Goal: Task Accomplishment & Management: Manage account settings

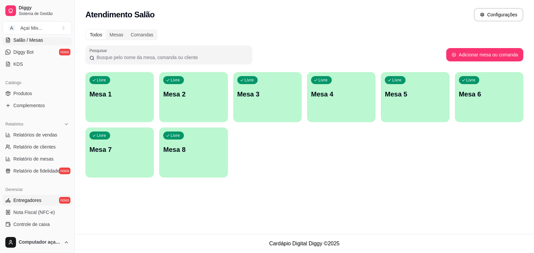
scroll to position [167, 0]
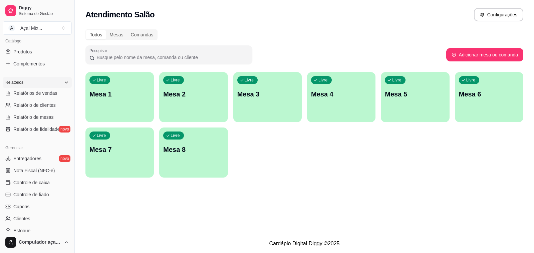
click at [64, 84] on div "Relatórios" at bounding box center [37, 82] width 69 height 11
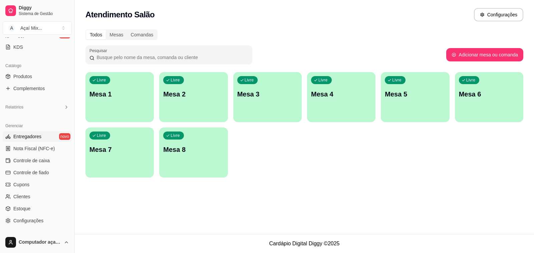
scroll to position [180, 0]
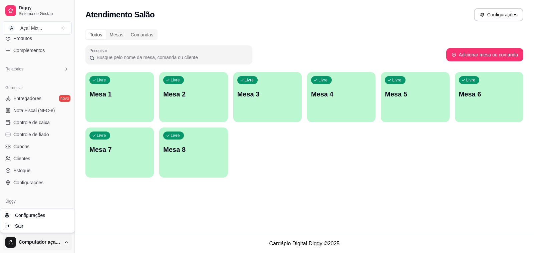
click at [59, 241] on html "Diggy Sistema de Gestão A Açaí Mix ... Loja aberta Plano Essencial + Mesas até …" at bounding box center [267, 126] width 534 height 253
click at [104, 182] on html "Diggy Sistema de Gestão A Açaí Mix ... Loja aberta Plano Essencial + Mesas até …" at bounding box center [267, 126] width 534 height 253
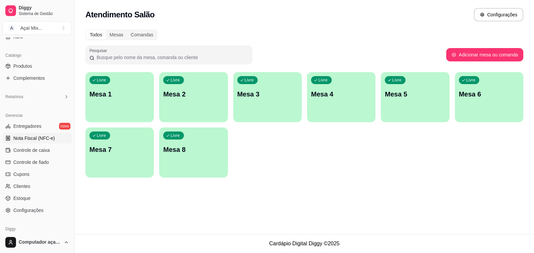
scroll to position [139, 0]
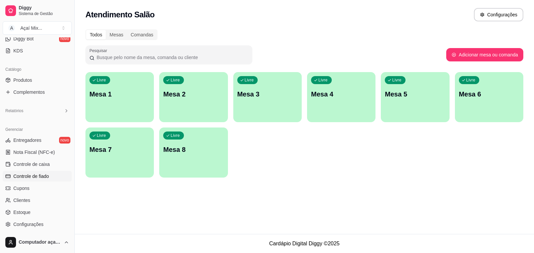
click at [46, 175] on span "Controle de fiado" at bounding box center [31, 176] width 36 height 7
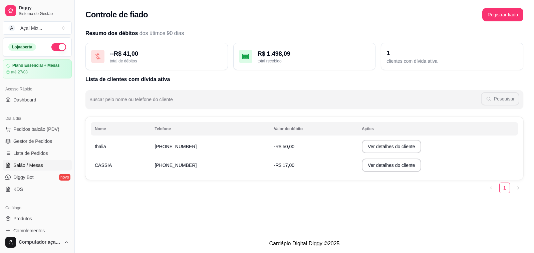
click at [31, 166] on span "Salão / Mesas" at bounding box center [28, 165] width 30 height 7
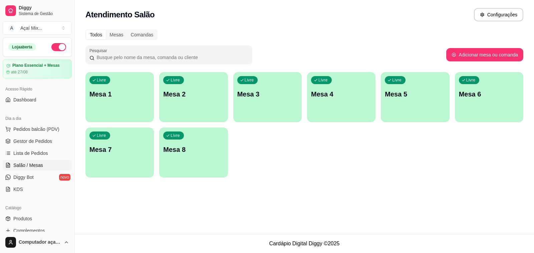
click at [127, 84] on div "Livre Mesa 1" at bounding box center [119, 93] width 68 height 42
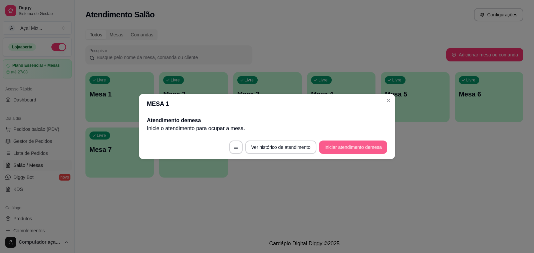
click at [331, 152] on button "Iniciar atendimento de mesa" at bounding box center [353, 147] width 68 height 13
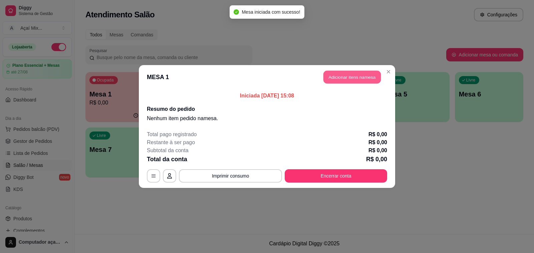
click at [329, 77] on button "Adicionar itens na mesa" at bounding box center [351, 77] width 57 height 13
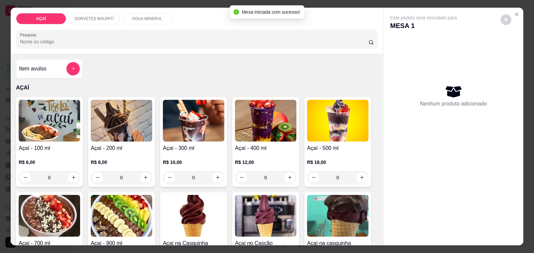
click at [215, 138] on img at bounding box center [193, 121] width 61 height 42
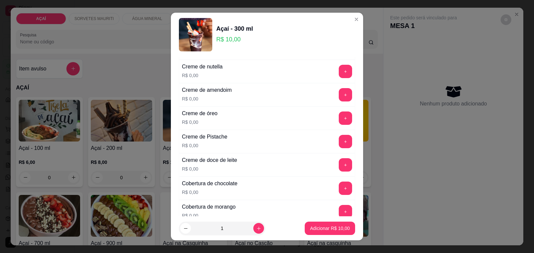
scroll to position [250, 0]
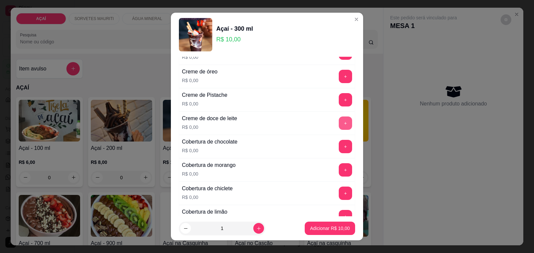
click at [339, 123] on button "+" at bounding box center [345, 122] width 13 height 13
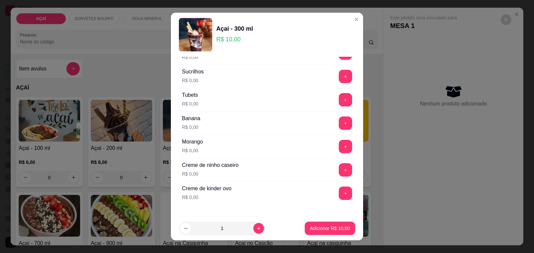
scroll to position [879, 0]
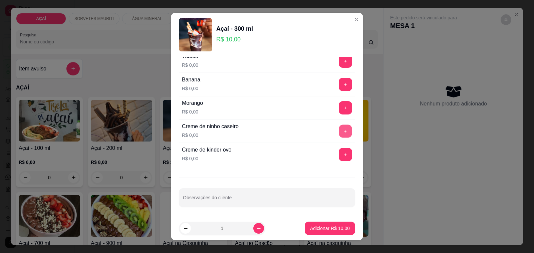
click at [339, 130] on button "+" at bounding box center [345, 131] width 13 height 13
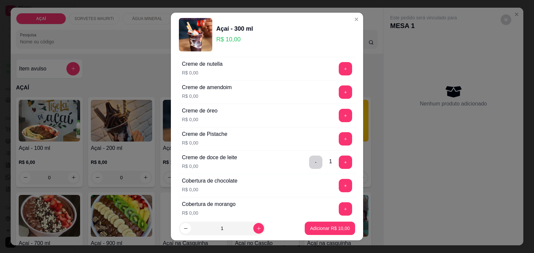
scroll to position [170, 0]
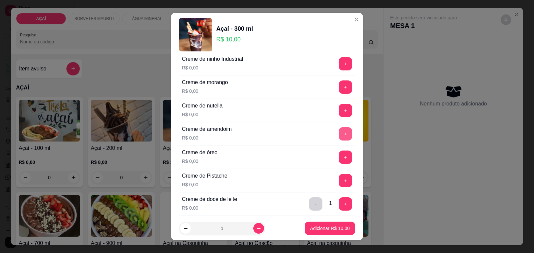
click at [339, 131] on button "+" at bounding box center [345, 133] width 13 height 13
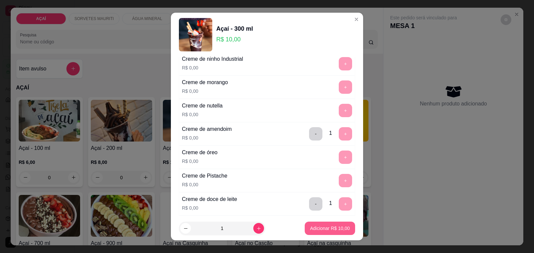
click at [323, 227] on p "Adicionar R$ 10,00" at bounding box center [330, 228] width 40 height 7
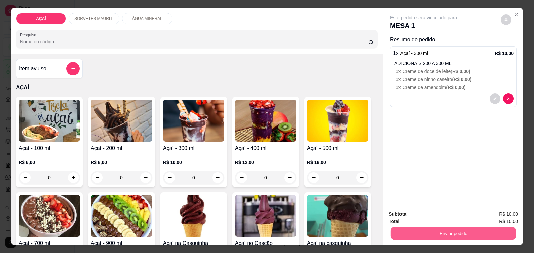
click at [424, 227] on button "Enviar pedido" at bounding box center [453, 233] width 125 height 13
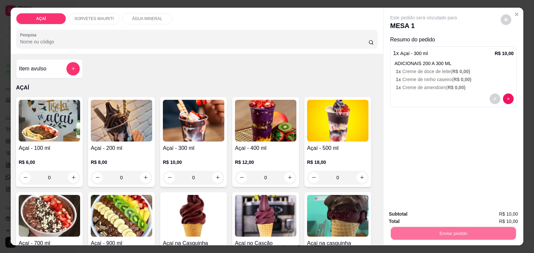
click at [422, 212] on button "Não registrar e enviar pedido" at bounding box center [430, 214] width 67 height 12
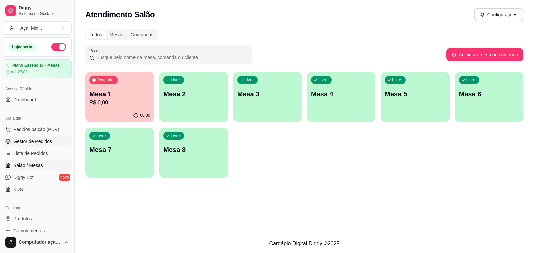
click at [16, 146] on link "Gestor de Pedidos" at bounding box center [37, 141] width 69 height 11
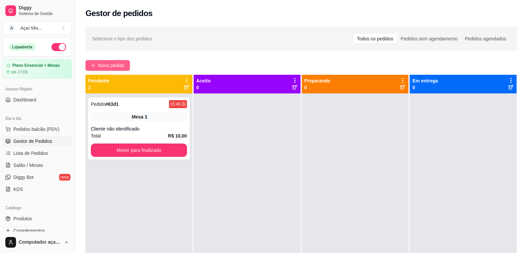
click at [119, 66] on span "Novo pedido" at bounding box center [111, 65] width 26 height 7
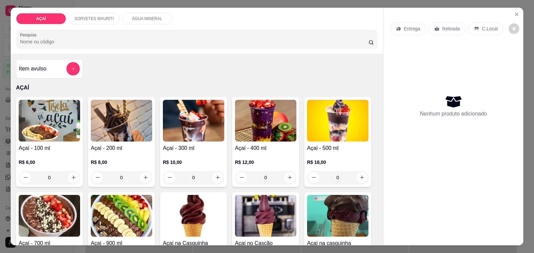
click at [137, 152] on div "R$ 8,00 0" at bounding box center [121, 168] width 61 height 32
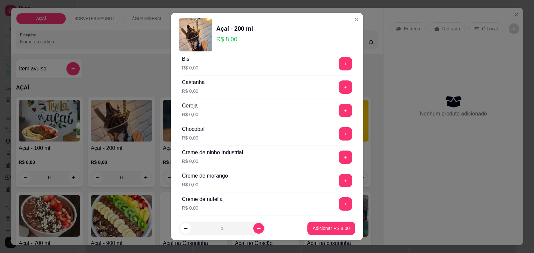
scroll to position [83, 0]
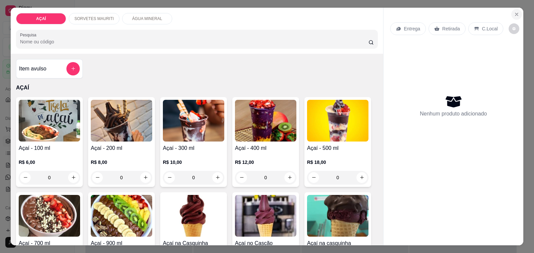
click at [514, 13] on icon "Close" at bounding box center [516, 14] width 5 height 5
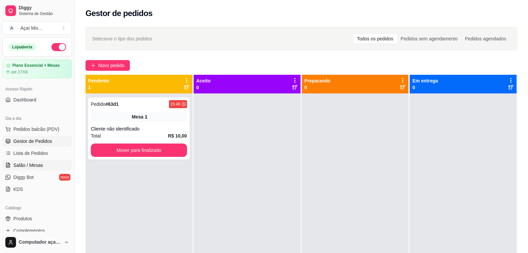
click at [13, 167] on span "Salão / Mesas" at bounding box center [28, 165] width 30 height 7
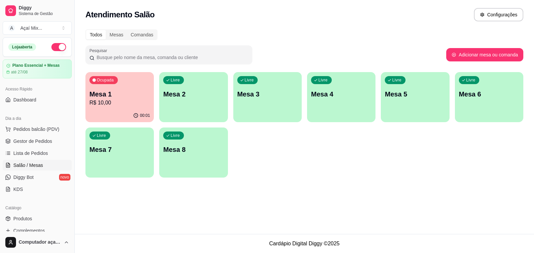
click at [206, 117] on div "button" at bounding box center [193, 118] width 68 height 8
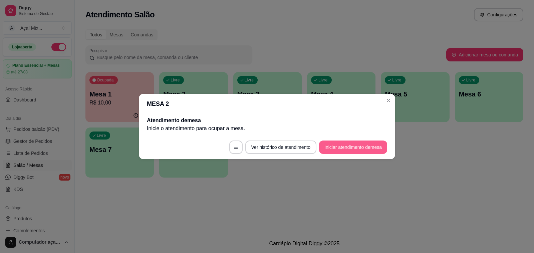
click at [369, 145] on button "Iniciar atendimento de mesa" at bounding box center [353, 147] width 68 height 13
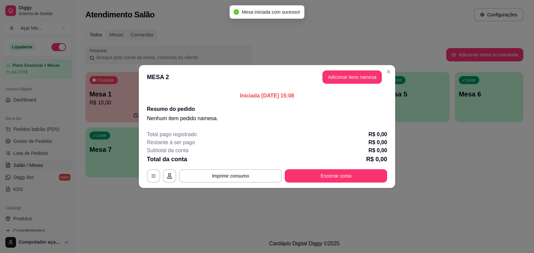
click at [342, 69] on header "MESA 2 Adicionar itens na mesa" at bounding box center [267, 77] width 256 height 24
click at [344, 79] on button "Adicionar itens na mesa" at bounding box center [351, 76] width 59 height 13
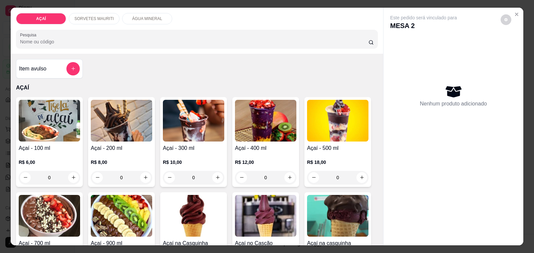
click at [336, 159] on p "R$ 18,00" at bounding box center [337, 162] width 61 height 7
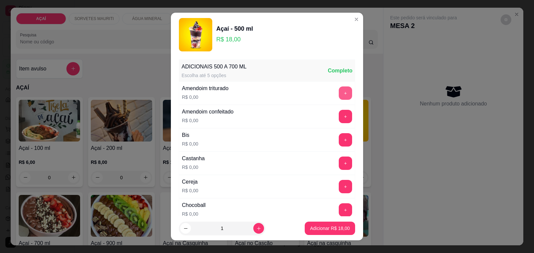
click at [339, 97] on button "+" at bounding box center [345, 92] width 13 height 13
click at [339, 159] on button "+" at bounding box center [345, 163] width 13 height 13
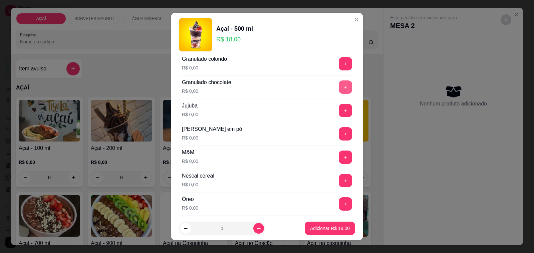
scroll to position [584, 0]
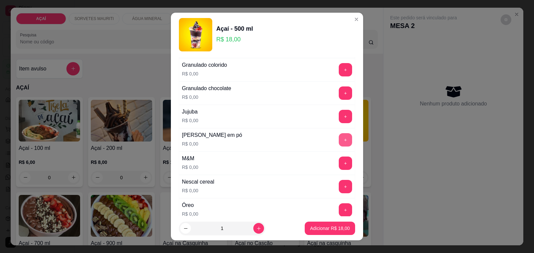
click at [339, 144] on button "+" at bounding box center [345, 139] width 13 height 13
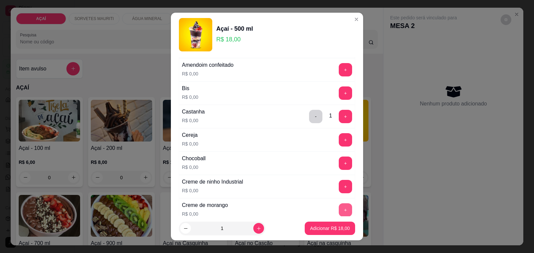
scroll to position [42, 0]
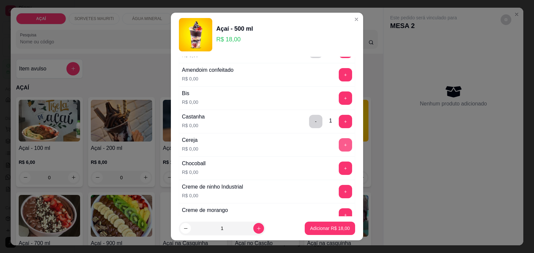
click at [339, 146] on button "+" at bounding box center [345, 144] width 13 height 13
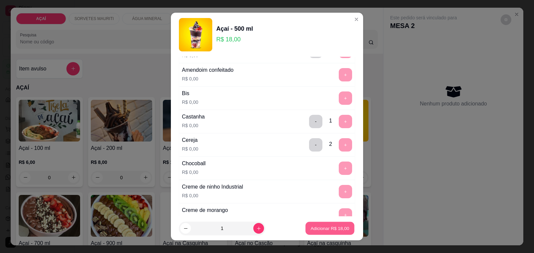
click at [325, 227] on p "Adicionar R$ 18,00" at bounding box center [330, 228] width 39 height 6
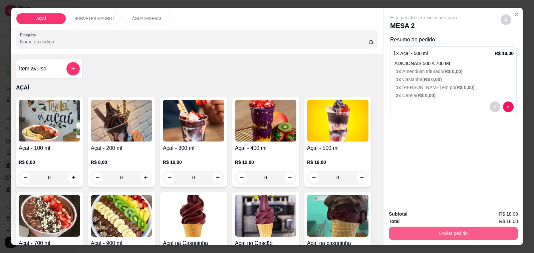
click at [386, 228] on div "Subtotal R$ 18,00 Total R$ 18,00 Enviar pedido" at bounding box center [454, 225] width 140 height 40
click at [391, 228] on button "Enviar pedido" at bounding box center [453, 233] width 125 height 13
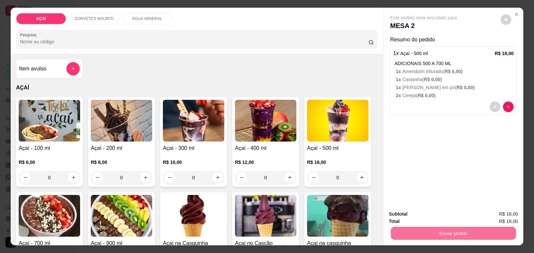
click at [403, 212] on button "Não registrar e enviar pedido" at bounding box center [430, 214] width 69 height 13
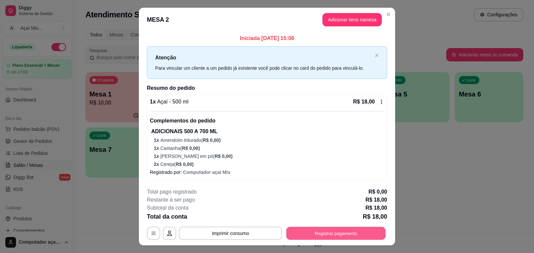
click at [378, 235] on button "Registrar pagamento" at bounding box center [335, 233] width 99 height 13
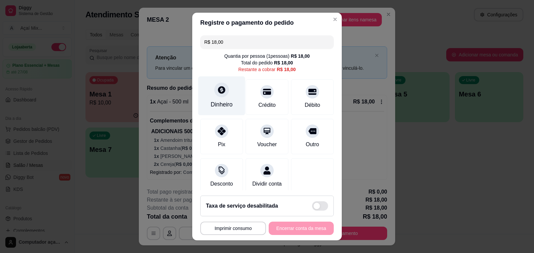
click at [218, 102] on div "Dinheiro" at bounding box center [222, 104] width 22 height 9
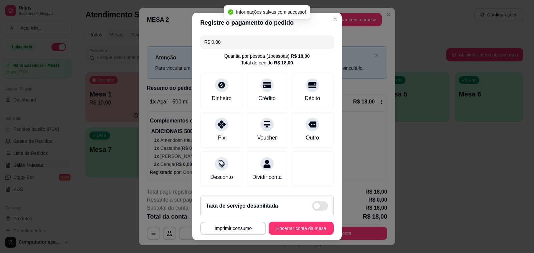
type input "R$ 0,00"
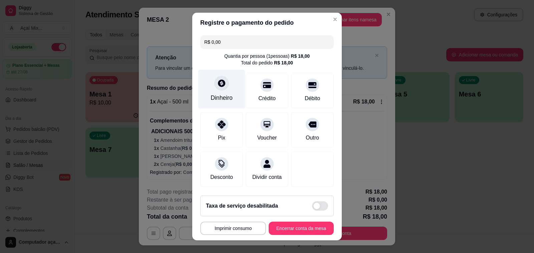
click at [215, 94] on div "Dinheiro" at bounding box center [222, 97] width 22 height 9
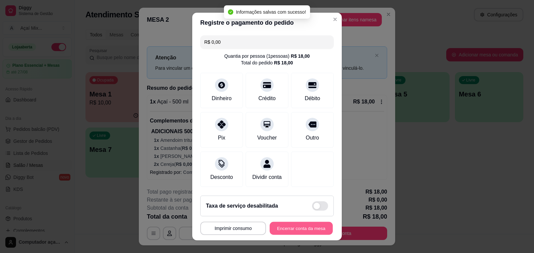
click at [277, 231] on button "Encerrar conta da mesa" at bounding box center [301, 228] width 63 height 13
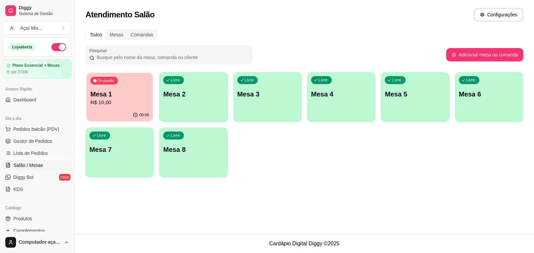
click at [109, 86] on div "Ocupada Mesa 1 R$ 10,00" at bounding box center [119, 91] width 66 height 36
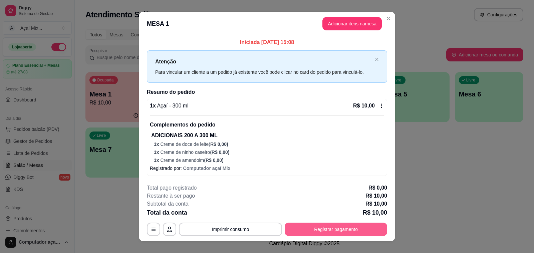
click at [309, 231] on button "Registrar pagamento" at bounding box center [336, 229] width 102 height 13
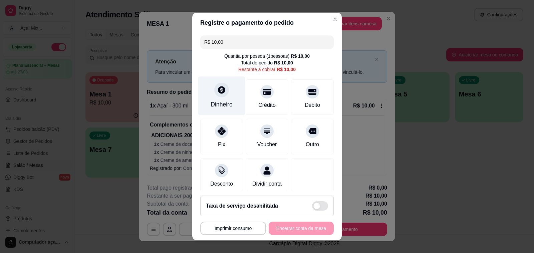
click at [219, 106] on div "Dinheiro" at bounding box center [222, 104] width 22 height 9
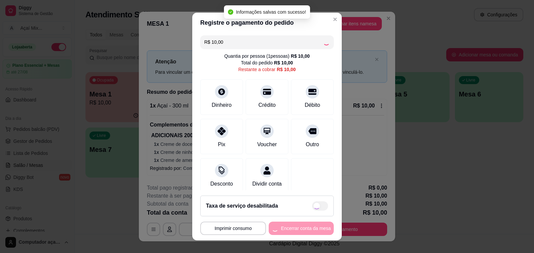
type input "R$ 0,00"
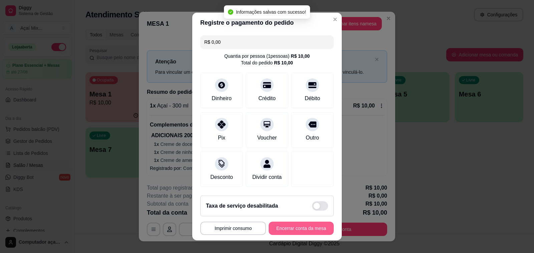
click at [294, 228] on button "Encerrar conta da mesa" at bounding box center [301, 228] width 65 height 13
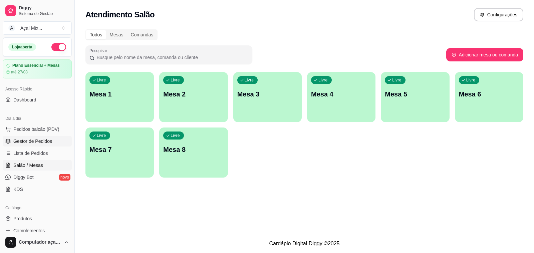
click at [30, 139] on link "Gestor de Pedidos" at bounding box center [37, 141] width 69 height 11
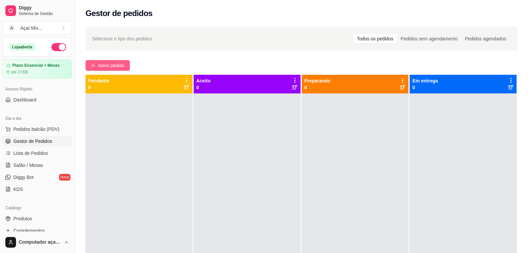
click at [112, 62] on span "Novo pedido" at bounding box center [111, 65] width 26 height 7
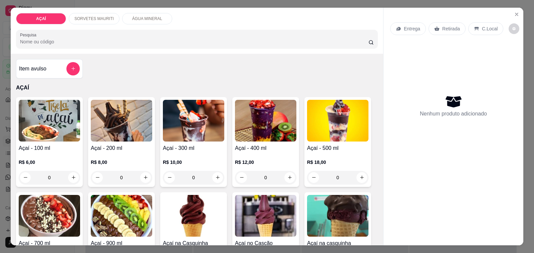
click at [126, 149] on h4 "Açaí - 200 ml" at bounding box center [121, 148] width 61 height 8
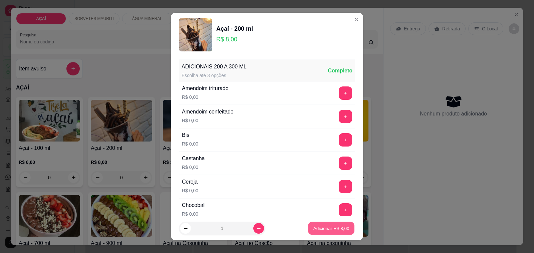
click at [332, 234] on button "Adicionar R$ 8,00" at bounding box center [331, 228] width 46 height 13
type input "1"
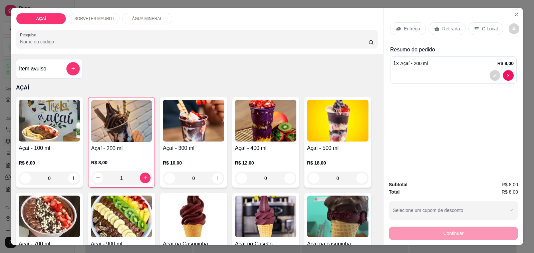
click at [399, 22] on div "Entrega" at bounding box center [408, 28] width 36 height 13
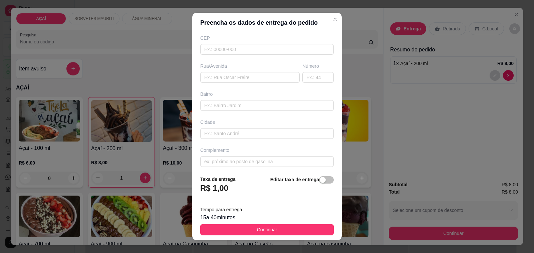
scroll to position [88, 0]
click at [260, 229] on span "Continuar" at bounding box center [267, 229] width 20 height 7
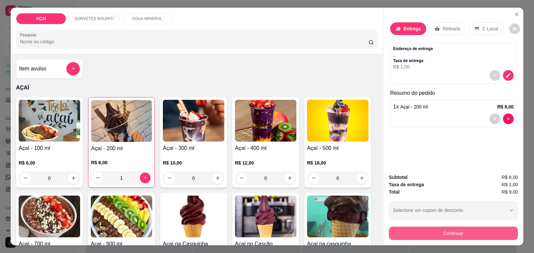
click at [416, 229] on button "Continuar" at bounding box center [453, 233] width 129 height 13
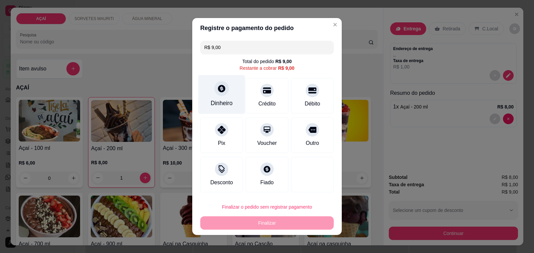
click at [222, 107] on div "Dinheiro" at bounding box center [222, 103] width 22 height 9
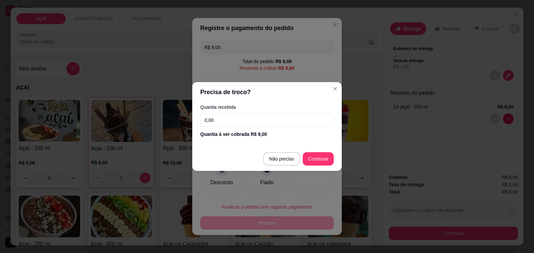
click at [249, 120] on input "0,00" at bounding box center [267, 119] width 134 height 13
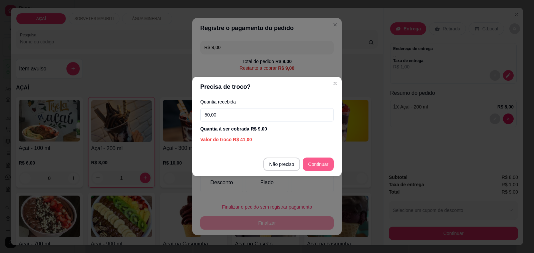
type input "50,00"
type input "R$ 0,00"
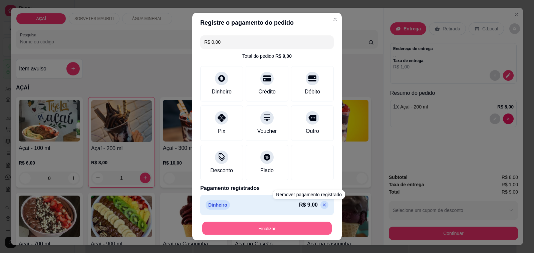
click at [304, 226] on button "Finalizar" at bounding box center [267, 228] width 130 height 13
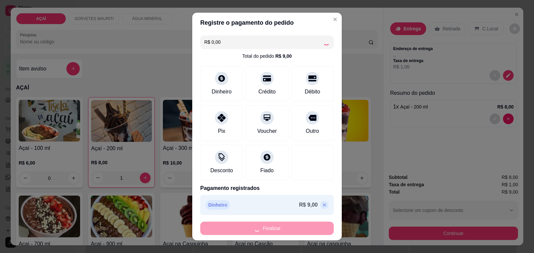
type input "0"
type input "-R$ 9,00"
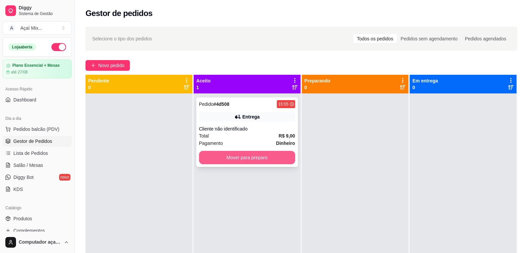
click at [241, 159] on button "Mover para preparo" at bounding box center [247, 157] width 96 height 13
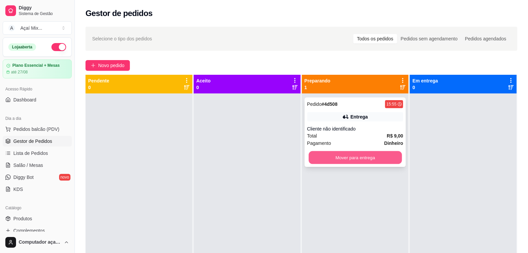
click at [313, 158] on button "Mover para entrega" at bounding box center [354, 157] width 93 height 13
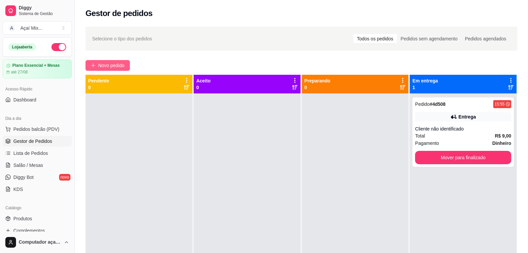
click at [113, 61] on button "Novo pedido" at bounding box center [107, 65] width 44 height 11
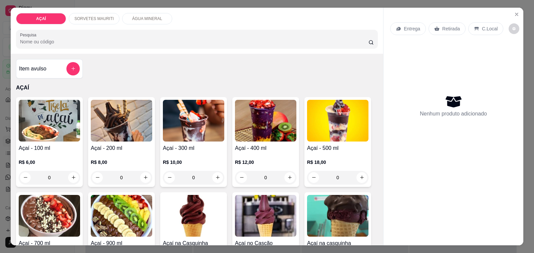
click at [139, 146] on h4 "Açaí - 200 ml" at bounding box center [121, 148] width 61 height 8
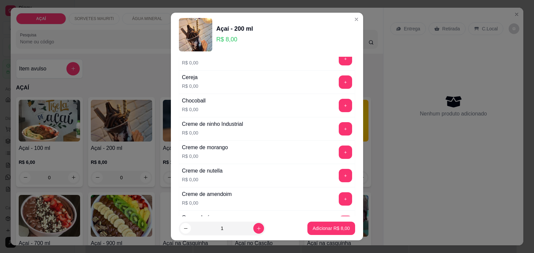
scroll to position [125, 0]
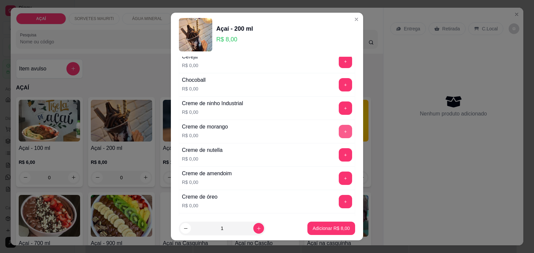
click at [339, 134] on button "+" at bounding box center [345, 131] width 13 height 13
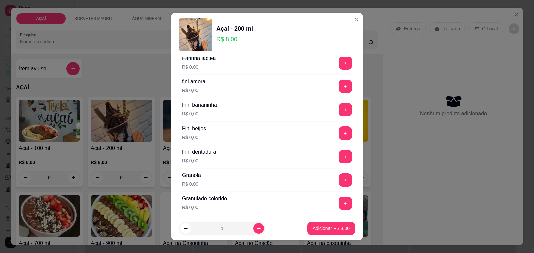
scroll to position [459, 0]
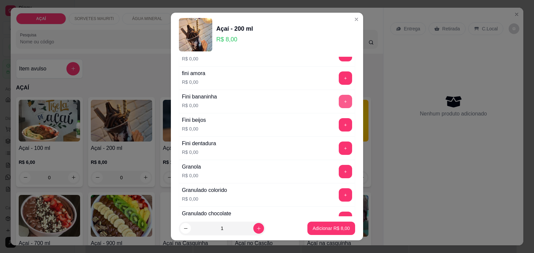
click at [339, 108] on button "+" at bounding box center [345, 101] width 13 height 13
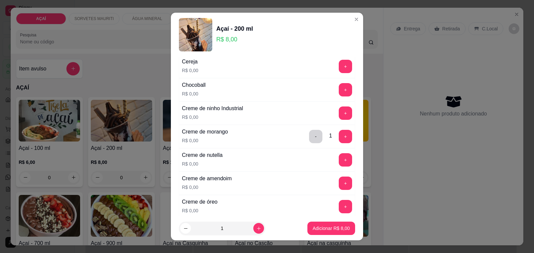
scroll to position [83, 0]
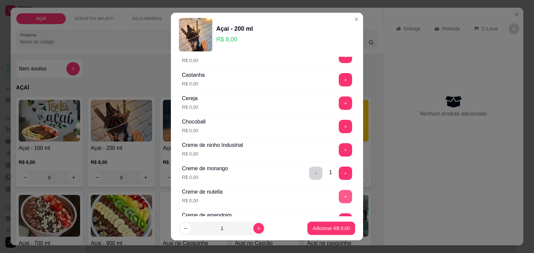
click at [339, 203] on button "+" at bounding box center [345, 196] width 13 height 13
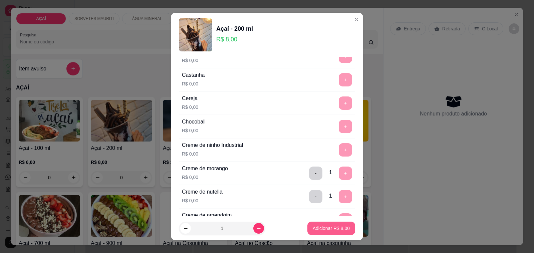
click at [327, 228] on p "Adicionar R$ 8,00" at bounding box center [331, 228] width 37 height 7
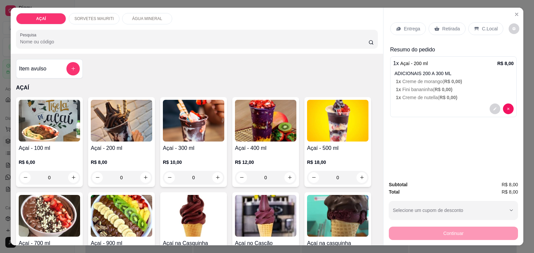
click at [408, 22] on div "Entrega" at bounding box center [408, 28] width 36 height 13
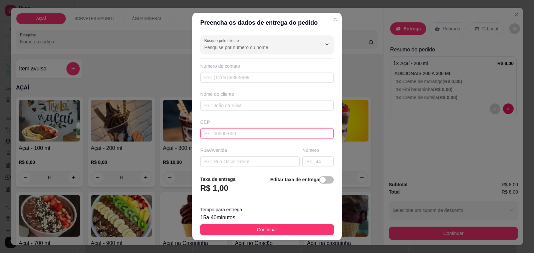
click at [236, 137] on input "text" at bounding box center [267, 133] width 134 height 11
type input "57520000000"
type input "8884-4918"
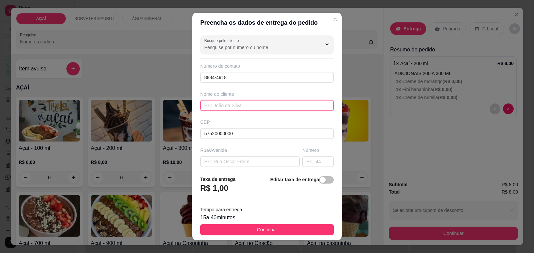
click at [257, 110] on input "text" at bounding box center [267, 105] width 134 height 11
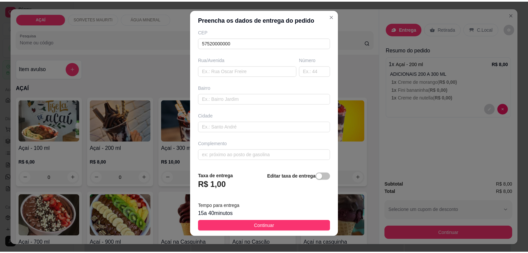
scroll to position [9, 0]
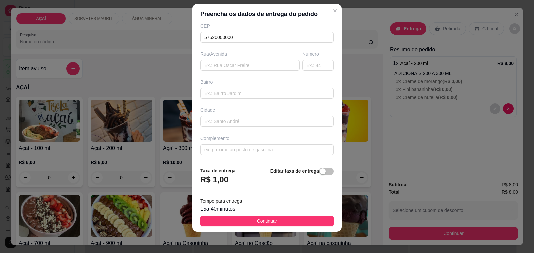
type input "Rosilange Lima"
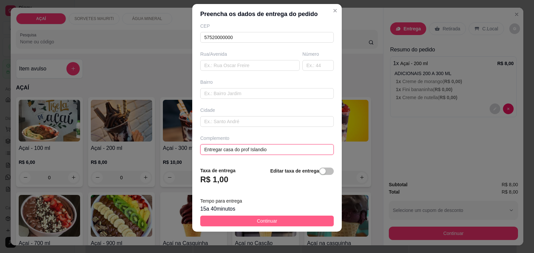
type input "Entregar casa do prof Islandio"
click at [308, 220] on button "Continuar" at bounding box center [267, 221] width 134 height 11
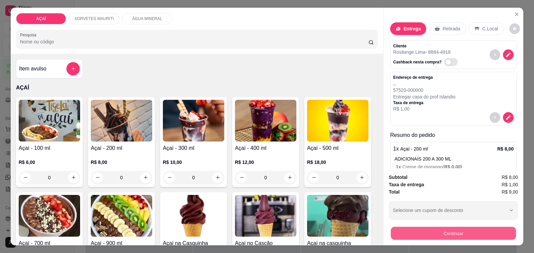
click at [452, 229] on button "Continuar" at bounding box center [453, 233] width 125 height 13
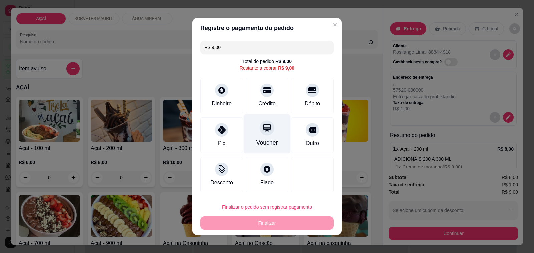
drag, startPoint x: 253, startPoint y: 95, endPoint x: 271, endPoint y: 125, distance: 35.0
click at [255, 99] on div "Crédito" at bounding box center [267, 95] width 43 height 35
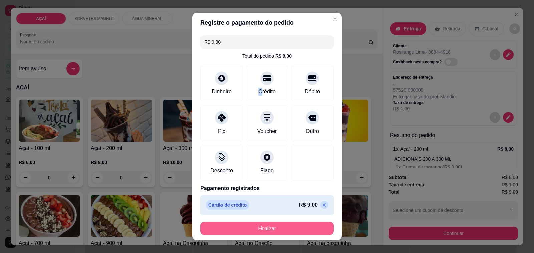
click at [292, 229] on button "Finalizar" at bounding box center [267, 228] width 134 height 13
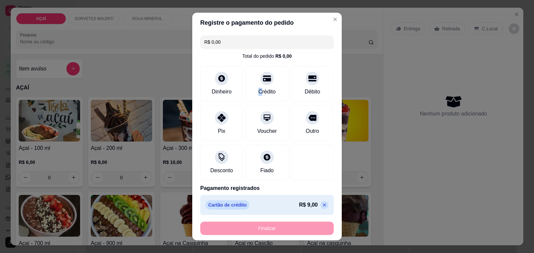
type input "-R$ 9,00"
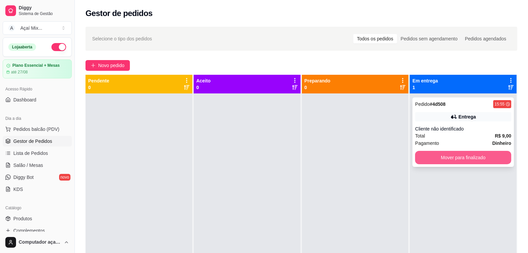
click at [476, 157] on button "Mover para finalizado" at bounding box center [463, 157] width 96 height 13
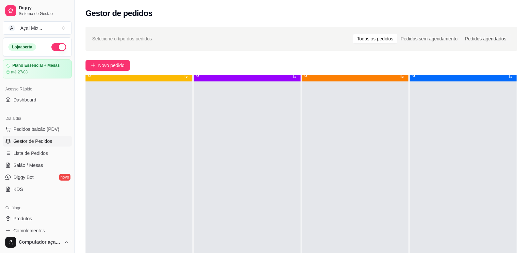
scroll to position [19, 0]
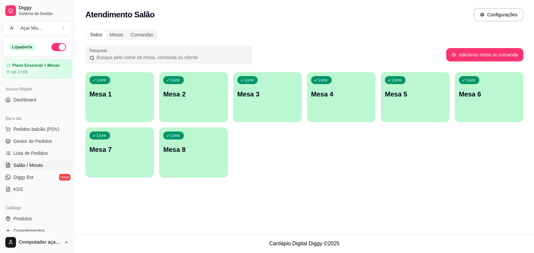
click at [141, 105] on div "Livre Mesa 1" at bounding box center [119, 93] width 68 height 42
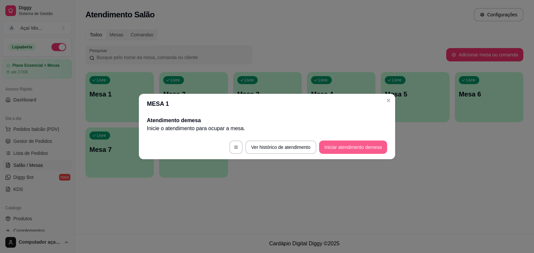
click at [320, 146] on button "Iniciar atendimento de mesa" at bounding box center [353, 147] width 68 height 13
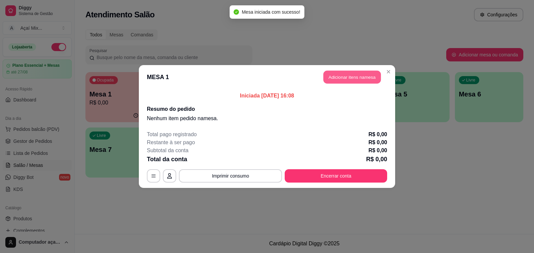
click at [341, 81] on button "Adicionar itens na mesa" at bounding box center [351, 77] width 57 height 13
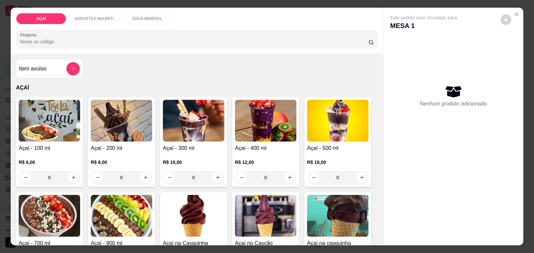
click at [93, 139] on div "Açaí - 200 ml R$ 8,00 0" at bounding box center [121, 142] width 67 height 90
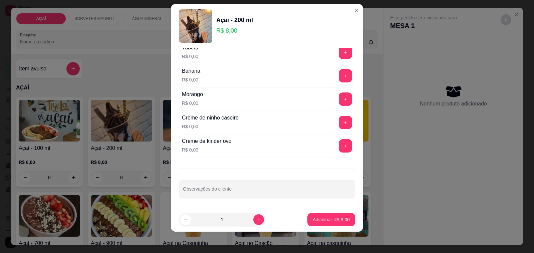
scroll to position [879, 0]
click at [339, 122] on button "+" at bounding box center [345, 122] width 13 height 13
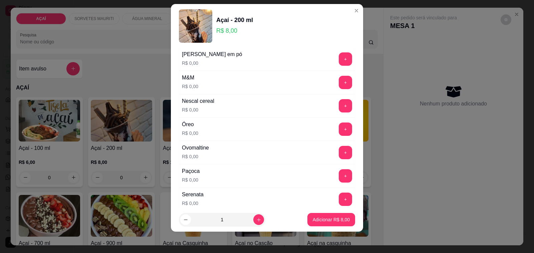
scroll to position [670, 0]
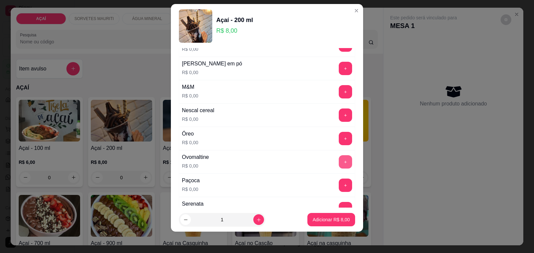
click at [339, 161] on button "+" at bounding box center [345, 161] width 13 height 13
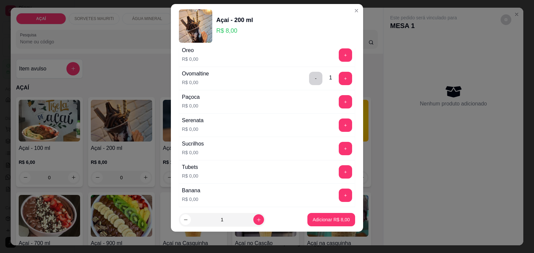
scroll to position [795, 0]
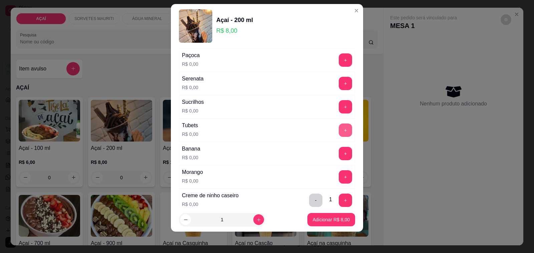
click at [339, 134] on button "+" at bounding box center [345, 129] width 13 height 13
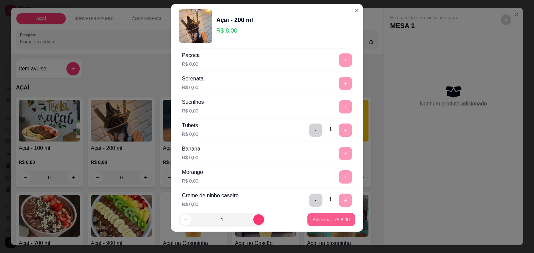
click at [322, 224] on button "Adicionar R$ 8,00" at bounding box center [331, 219] width 48 height 13
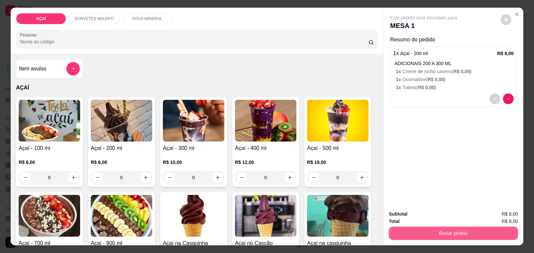
click at [399, 232] on button "Enviar pedido" at bounding box center [453, 233] width 129 height 13
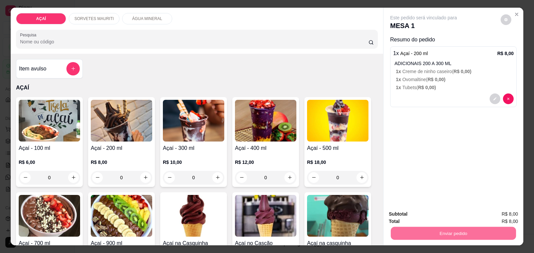
click at [426, 211] on button "Não registrar e enviar pedido" at bounding box center [430, 214] width 69 height 13
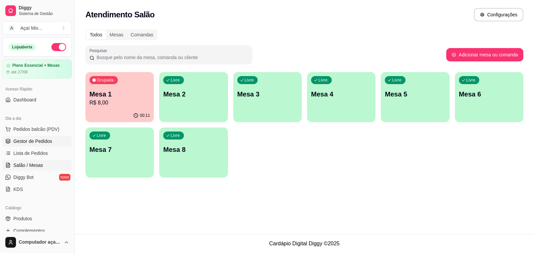
click at [48, 140] on span "Gestor de Pedidos" at bounding box center [32, 141] width 39 height 7
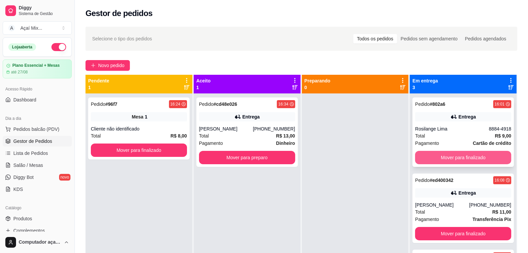
click at [481, 155] on button "Mover para finalizado" at bounding box center [463, 157] width 96 height 13
click at [481, 156] on button "Mover para finalizado" at bounding box center [463, 157] width 96 height 13
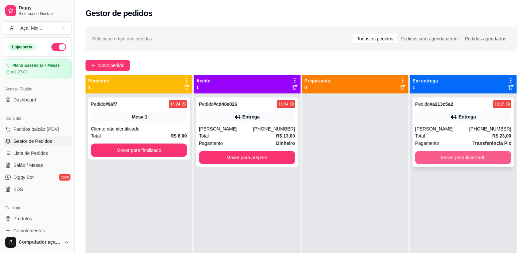
click at [480, 157] on button "Mover para finalizado" at bounding box center [463, 157] width 96 height 13
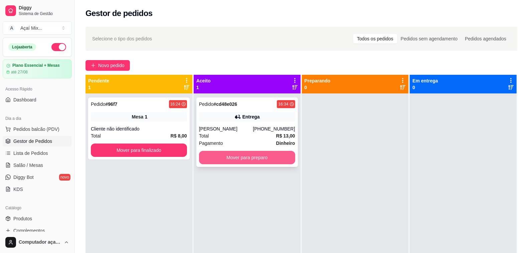
click at [252, 161] on button "Mover para preparo" at bounding box center [247, 157] width 96 height 13
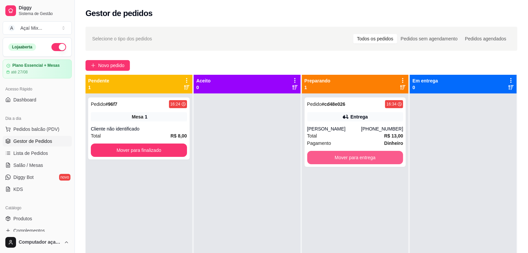
click at [346, 157] on button "Mover para entrega" at bounding box center [355, 157] width 96 height 13
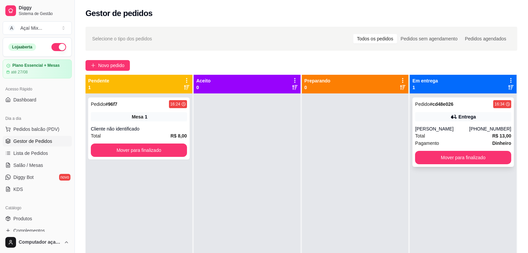
click at [426, 124] on div "Pedido # cd48e026 16:34 Entrega Kelly (82) 9888-6886 Total R$ 13,00 Pagamento D…" at bounding box center [462, 131] width 101 height 69
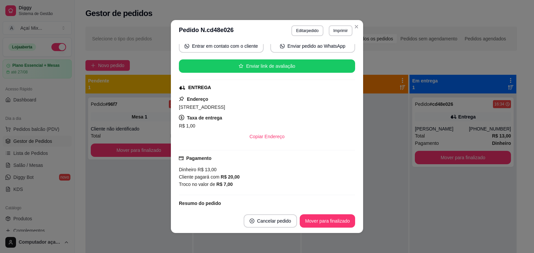
scroll to position [83, 0]
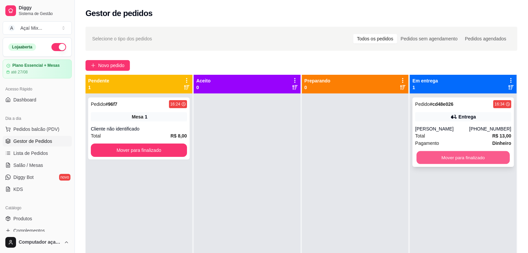
click at [434, 159] on button "Mover para finalizado" at bounding box center [463, 157] width 93 height 13
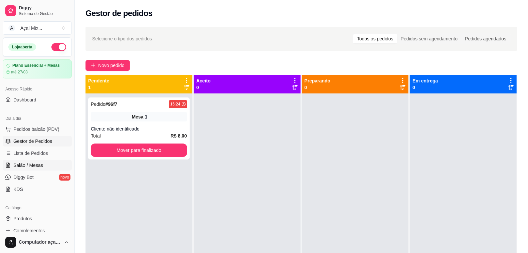
drag, startPoint x: 35, startPoint y: 164, endPoint x: 39, endPoint y: 166, distance: 4.8
click at [34, 164] on span "Salão / Mesas" at bounding box center [28, 165] width 30 height 7
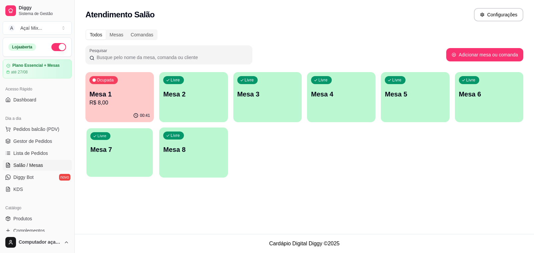
click at [130, 151] on p "Mesa 7" at bounding box center [119, 149] width 59 height 9
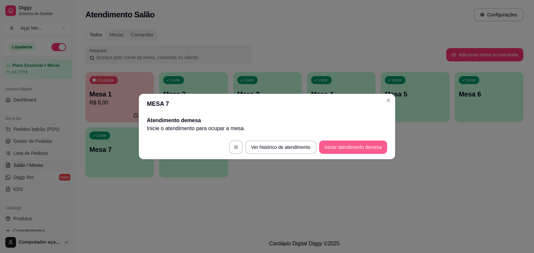
click at [358, 147] on button "Iniciar atendimento de mesa" at bounding box center [353, 147] width 68 height 13
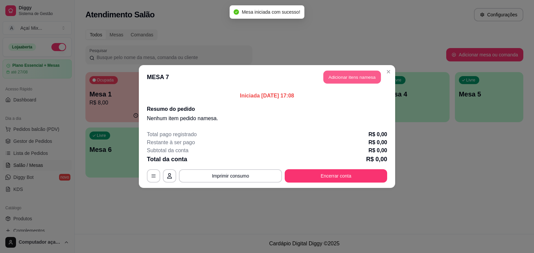
click at [357, 72] on button "Adicionar itens na mesa" at bounding box center [351, 77] width 57 height 13
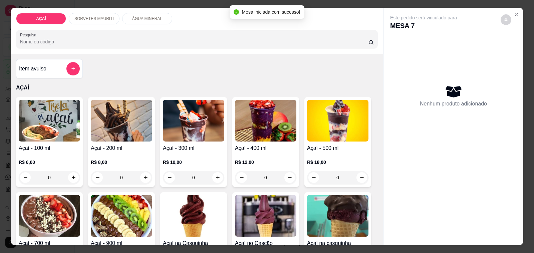
click at [261, 154] on div "R$ 12,00 0" at bounding box center [265, 168] width 61 height 32
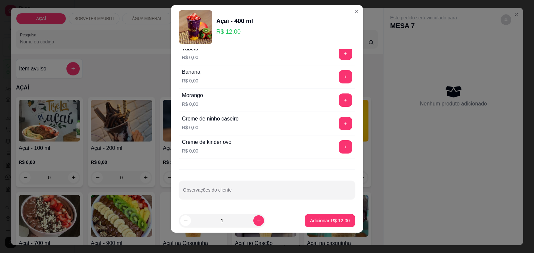
scroll to position [9, 0]
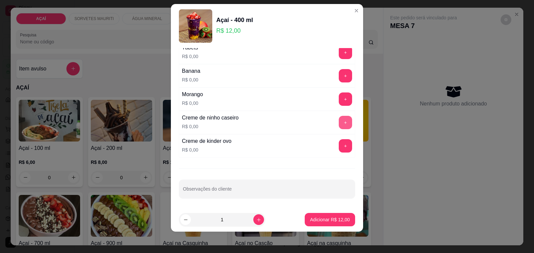
click at [339, 121] on button "+" at bounding box center [345, 122] width 13 height 13
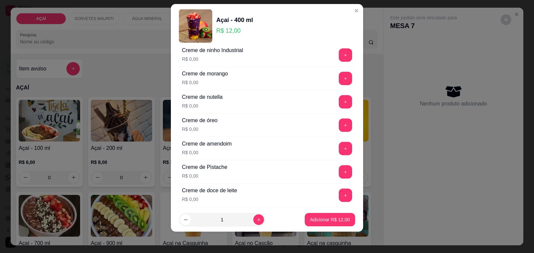
scroll to position [128, 0]
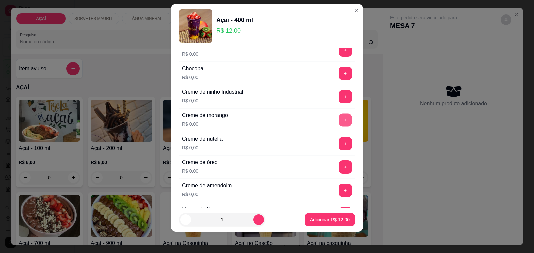
click at [339, 123] on button "+" at bounding box center [345, 120] width 13 height 13
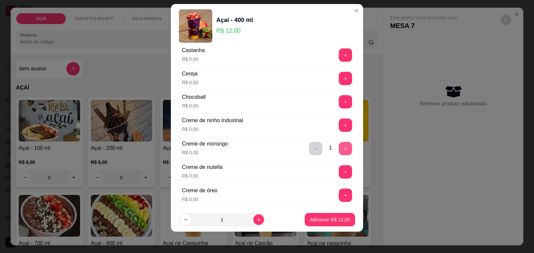
scroll to position [44, 0]
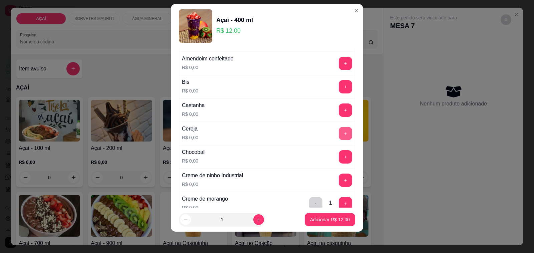
click at [339, 131] on button "+" at bounding box center [345, 133] width 13 height 13
click at [339, 111] on button "+" at bounding box center [345, 109] width 13 height 13
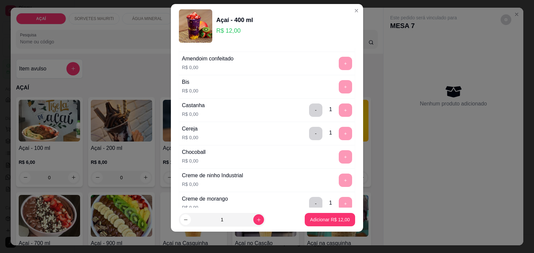
click at [328, 212] on footer "1 Adicionar R$ 12,00" at bounding box center [267, 220] width 192 height 24
click at [329, 215] on button "Adicionar R$ 12,00" at bounding box center [329, 219] width 49 height 13
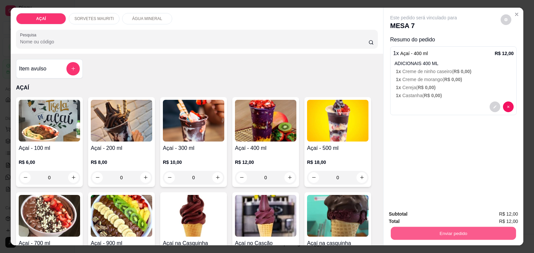
click at [402, 229] on button "Enviar pedido" at bounding box center [453, 233] width 125 height 13
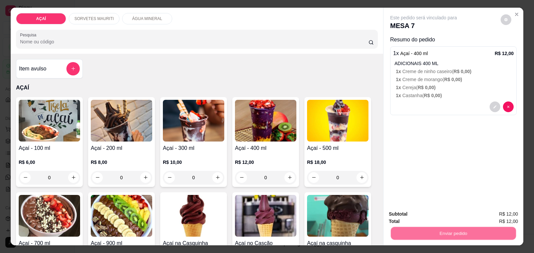
click at [410, 214] on button "Não registrar e enviar pedido" at bounding box center [430, 214] width 69 height 13
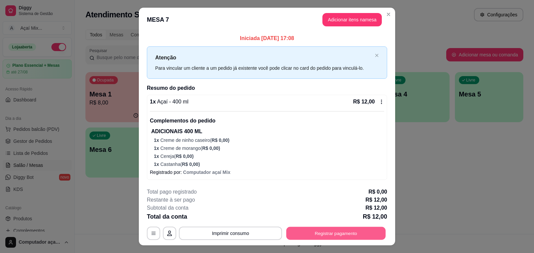
click at [294, 236] on button "Registrar pagamento" at bounding box center [335, 233] width 99 height 13
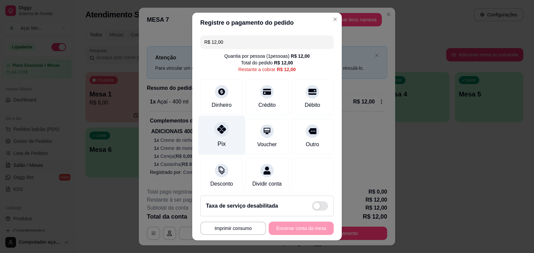
click at [227, 146] on div "Pix" at bounding box center [221, 135] width 47 height 39
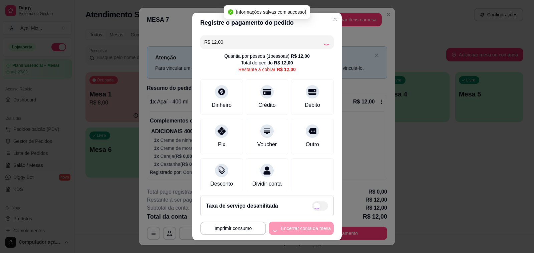
type input "R$ 0,00"
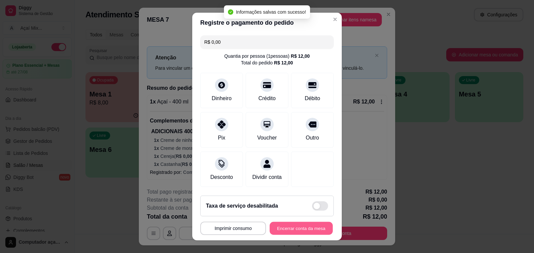
click at [285, 226] on button "Encerrar conta da mesa" at bounding box center [301, 228] width 63 height 13
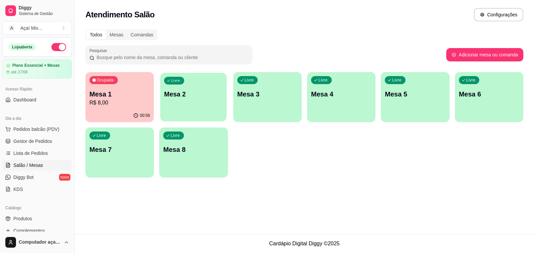
click at [167, 114] on div "button" at bounding box center [193, 117] width 66 height 8
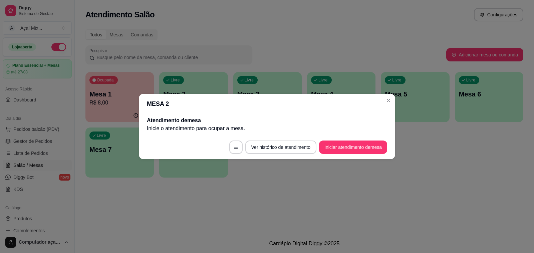
click at [344, 140] on footer "Ver histórico de atendimento Iniciar atendimento de mesa" at bounding box center [267, 147] width 256 height 24
click at [345, 147] on button "Iniciar atendimento de mesa" at bounding box center [353, 147] width 66 height 13
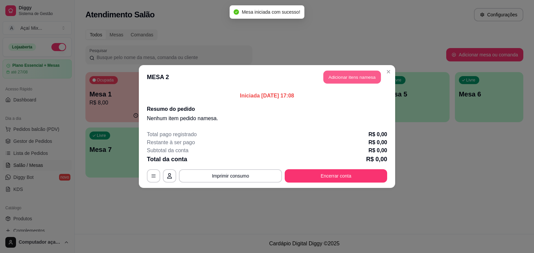
click at [356, 77] on button "Adicionar itens na mesa" at bounding box center [351, 77] width 57 height 13
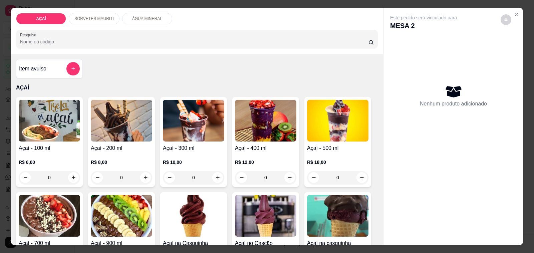
click at [39, 159] on p "R$ 6,00" at bounding box center [49, 162] width 61 height 7
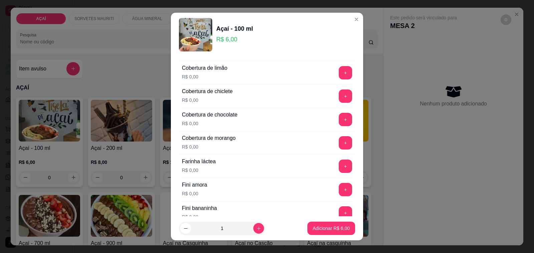
scroll to position [334, 0]
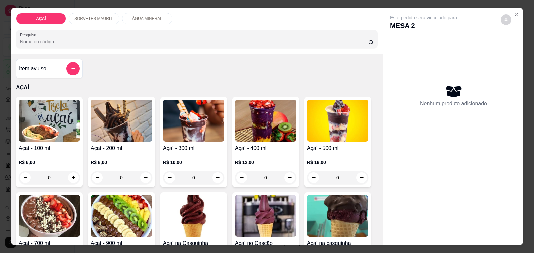
click at [202, 135] on img at bounding box center [193, 121] width 61 height 42
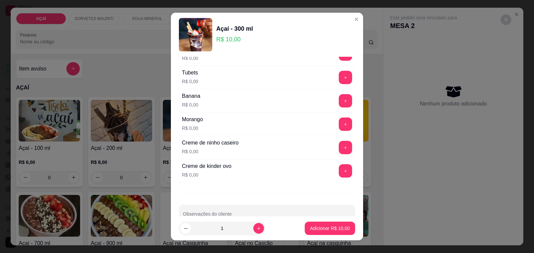
scroll to position [837, 0]
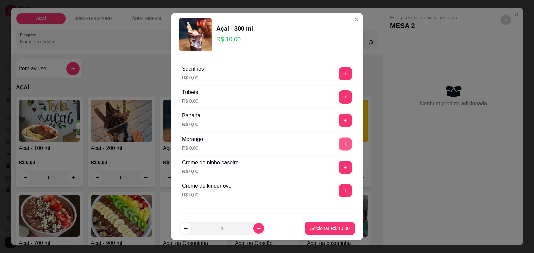
click at [339, 144] on button "+" at bounding box center [345, 144] width 13 height 13
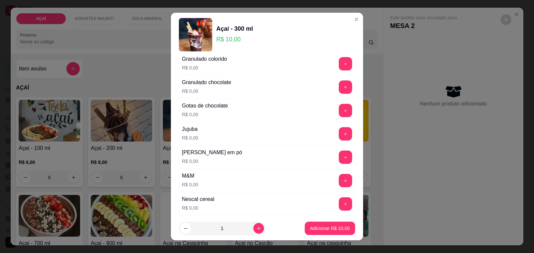
scroll to position [587, 0]
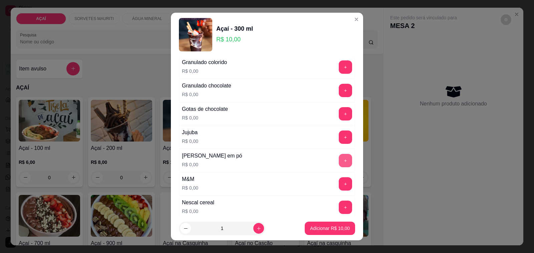
click at [339, 160] on button "+" at bounding box center [345, 160] width 13 height 13
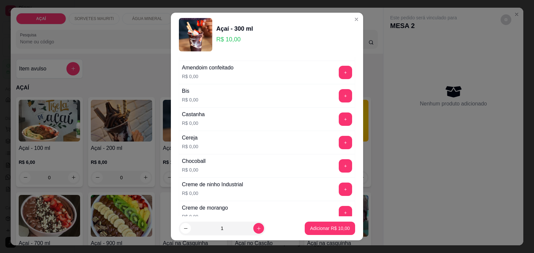
scroll to position [0, 0]
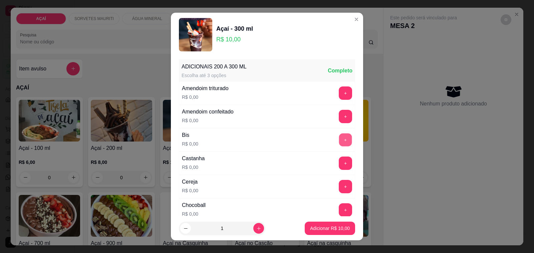
click at [339, 135] on button "+" at bounding box center [345, 140] width 13 height 13
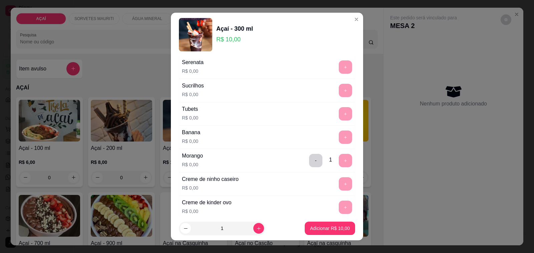
scroll to position [879, 0]
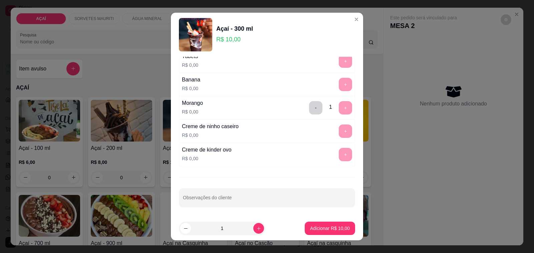
click at [269, 207] on div "ADICIONAIS 200 A 300 ML Escolha até 3 opções Completo Amendoim triturado R$ 0,0…" at bounding box center [267, 137] width 192 height 160
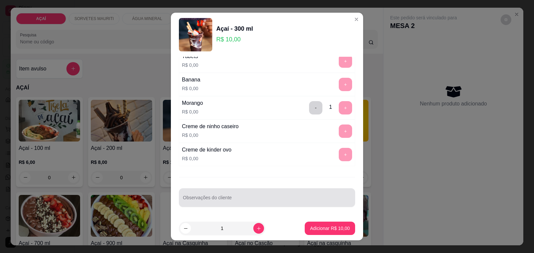
click at [256, 196] on div at bounding box center [267, 197] width 168 height 13
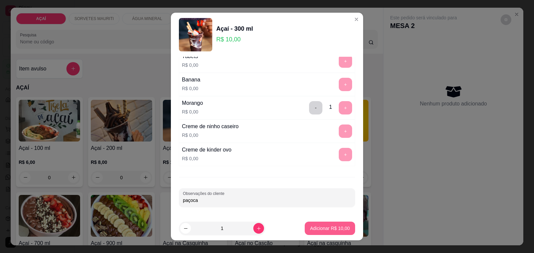
type input "paçoca"
click at [335, 227] on p "Adicionar R$ 10,00" at bounding box center [330, 228] width 40 height 7
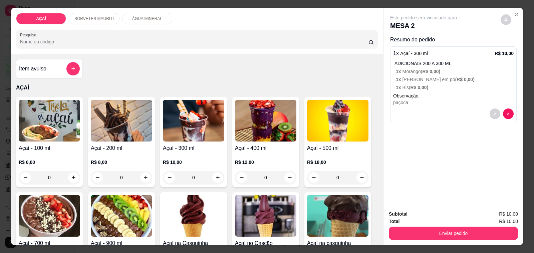
click at [205, 130] on img at bounding box center [193, 121] width 61 height 42
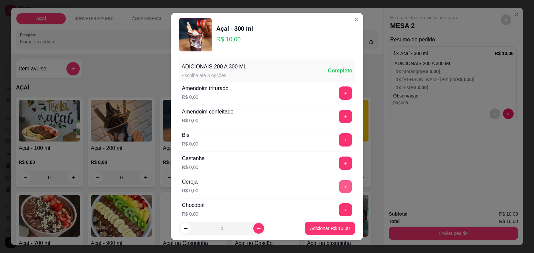
click at [339, 190] on button "+" at bounding box center [345, 186] width 13 height 13
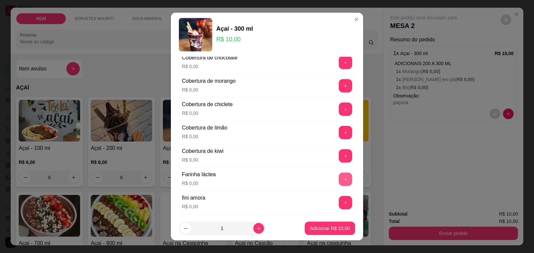
scroll to position [375, 0]
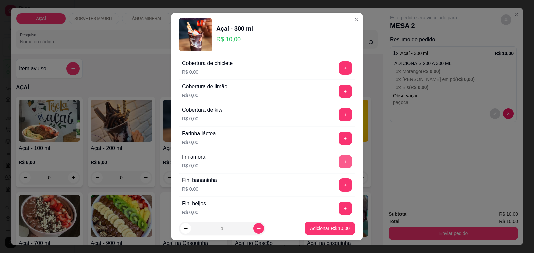
click at [339, 168] on button "+" at bounding box center [345, 161] width 13 height 13
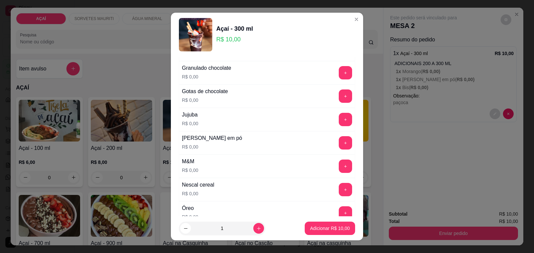
scroll to position [584, 0]
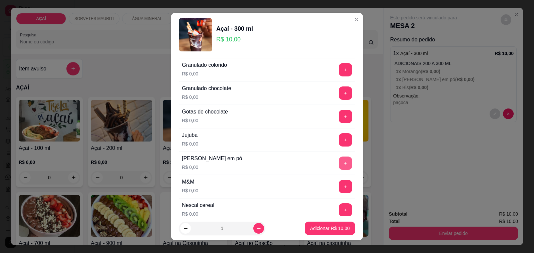
click at [339, 170] on button "+" at bounding box center [345, 163] width 13 height 13
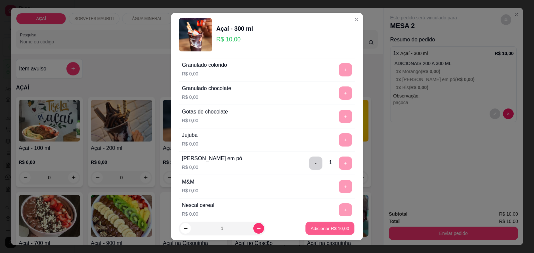
click at [335, 228] on p "Adicionar R$ 10,00" at bounding box center [330, 228] width 39 height 6
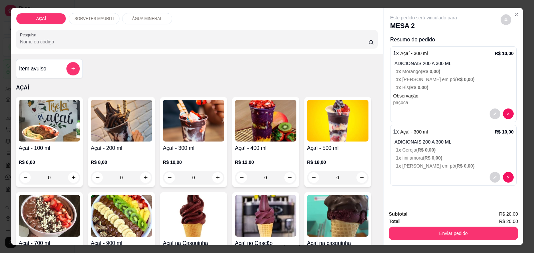
click at [439, 87] on p "1 x Bis ( R$ 0,00 )" at bounding box center [455, 87] width 118 height 7
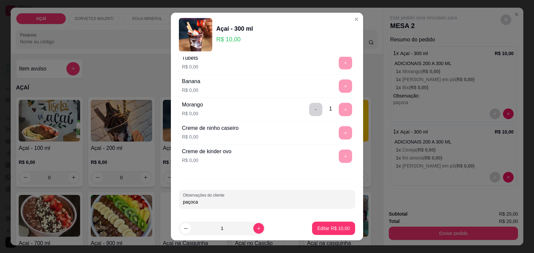
scroll to position [879, 0]
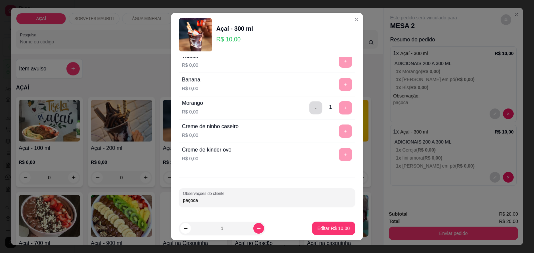
click at [309, 108] on button "-" at bounding box center [315, 107] width 13 height 13
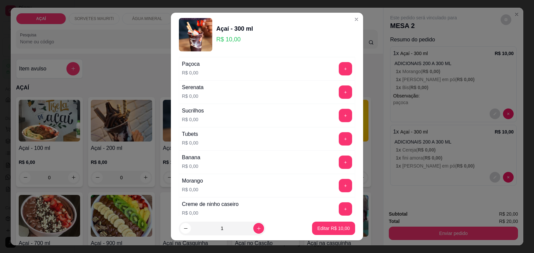
scroll to position [754, 0]
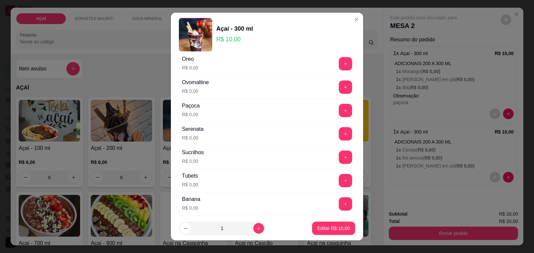
click at [339, 117] on button "+" at bounding box center [345, 110] width 13 height 13
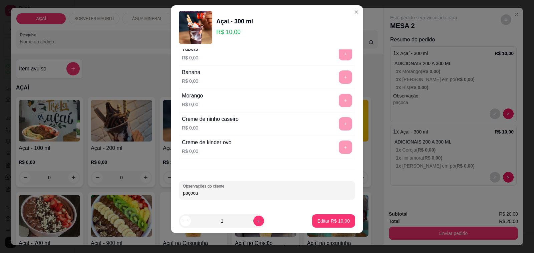
scroll to position [9, 0]
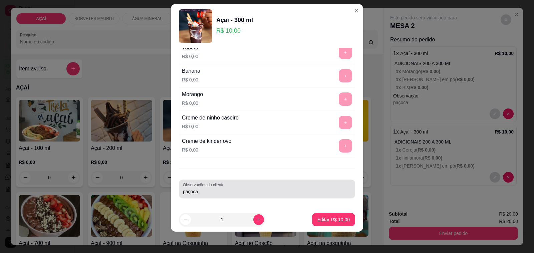
click at [300, 189] on input "paçoca" at bounding box center [267, 191] width 168 height 7
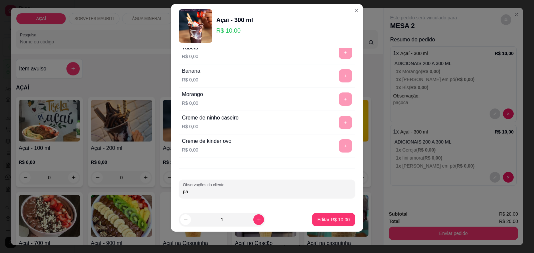
type input "p"
click at [324, 224] on button "Editar R$ 10,00" at bounding box center [333, 219] width 43 height 13
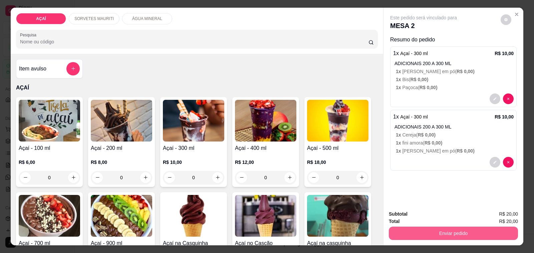
click at [399, 236] on button "Enviar pedido" at bounding box center [453, 233] width 129 height 13
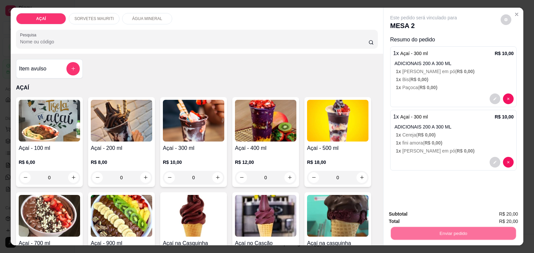
click at [418, 216] on button "Não registrar e enviar pedido" at bounding box center [430, 214] width 69 height 13
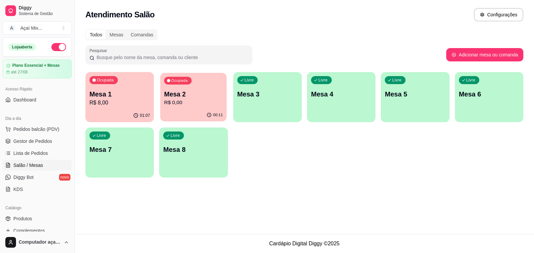
click at [204, 112] on div "00:11" at bounding box center [193, 115] width 66 height 13
click at [112, 120] on div "01:07" at bounding box center [119, 115] width 68 height 13
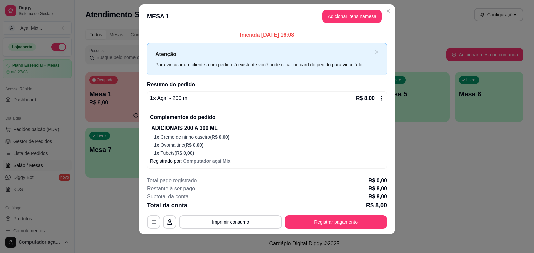
scroll to position [9, 0]
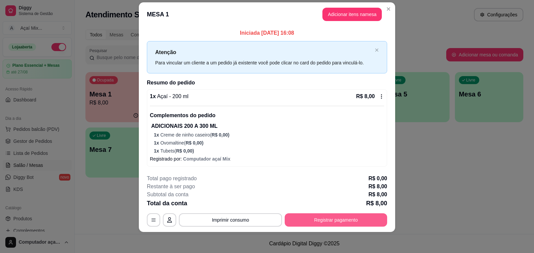
click at [336, 220] on button "Registrar pagamento" at bounding box center [336, 219] width 102 height 13
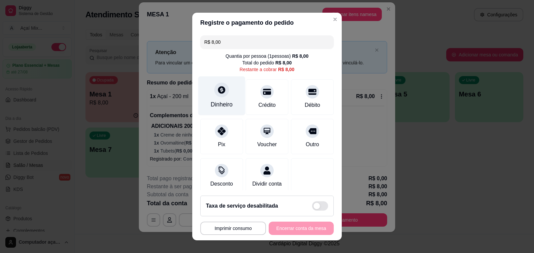
click at [214, 94] on div at bounding box center [221, 89] width 15 height 15
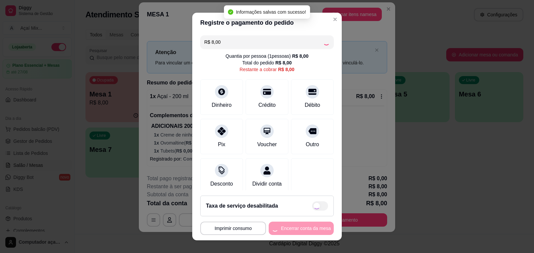
type input "R$ 0,00"
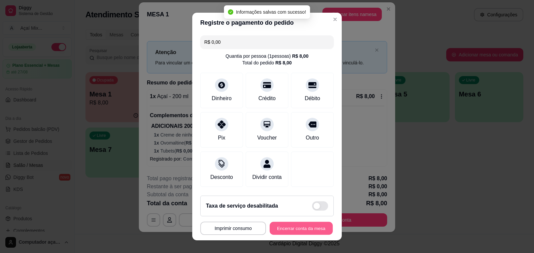
click at [311, 230] on button "Encerrar conta da mesa" at bounding box center [301, 228] width 63 height 13
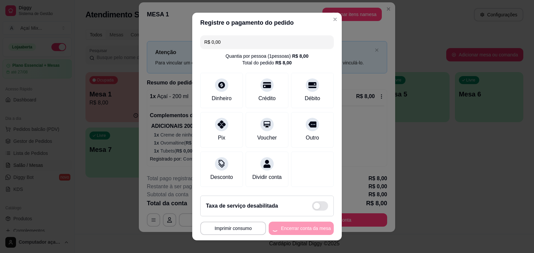
scroll to position [0, 0]
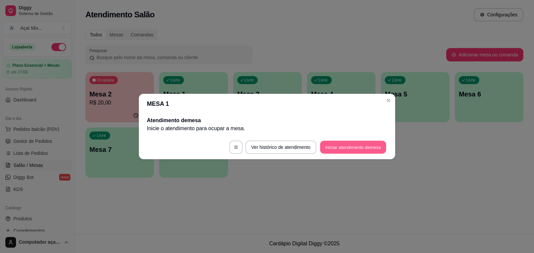
click at [381, 148] on button "Iniciar atendimento de mesa" at bounding box center [353, 147] width 66 height 13
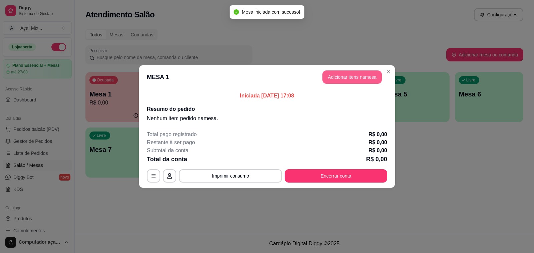
click at [356, 81] on button "Adicionar itens na mesa" at bounding box center [351, 76] width 59 height 13
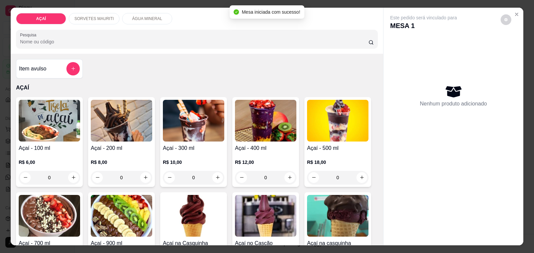
click at [114, 133] on img at bounding box center [121, 121] width 61 height 42
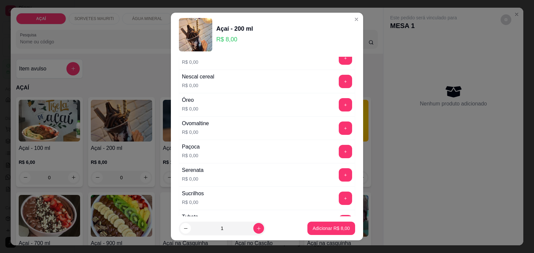
scroll to position [709, 0]
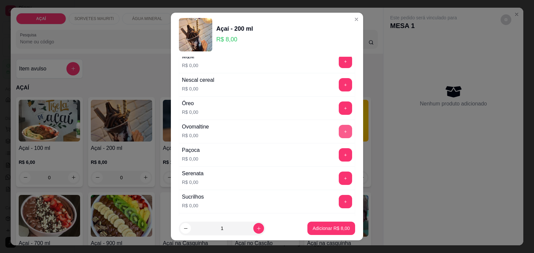
click at [339, 134] on button "+" at bounding box center [345, 131] width 13 height 13
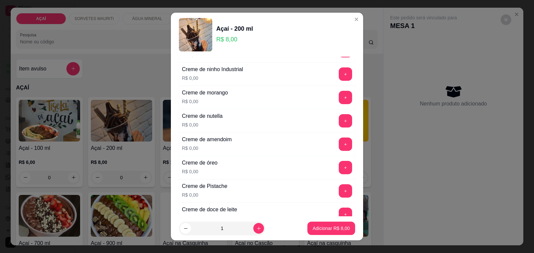
scroll to position [167, 0]
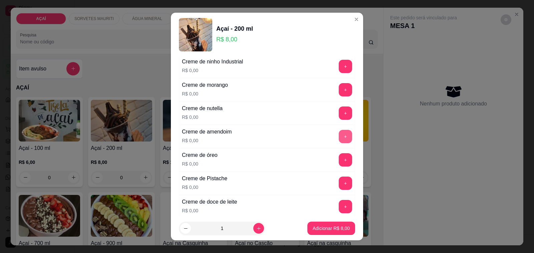
click at [339, 134] on button "+" at bounding box center [345, 136] width 13 height 13
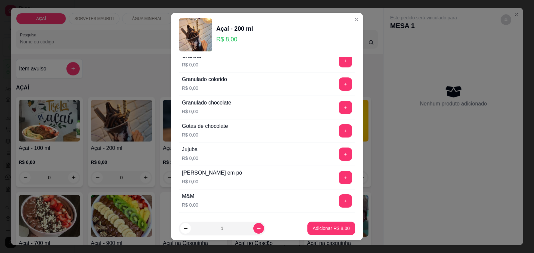
scroll to position [584, 0]
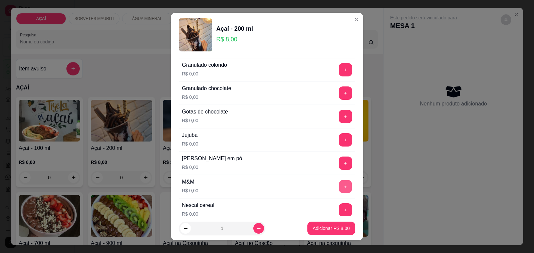
click at [339, 189] on button "+" at bounding box center [345, 186] width 13 height 13
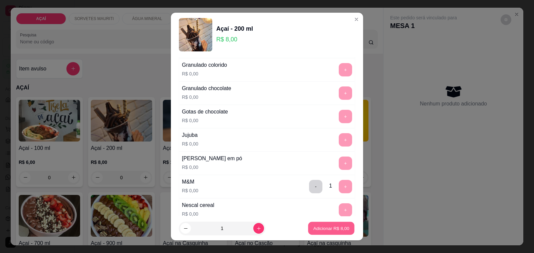
click at [319, 226] on p "Adicionar R$ 8,00" at bounding box center [331, 228] width 36 height 6
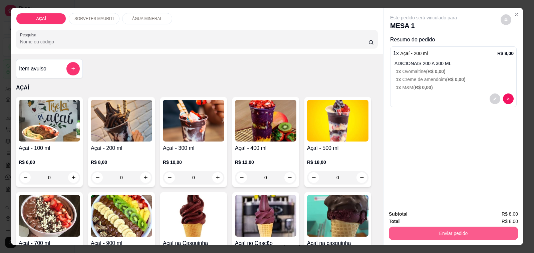
click at [401, 231] on button "Enviar pedido" at bounding box center [453, 233] width 129 height 13
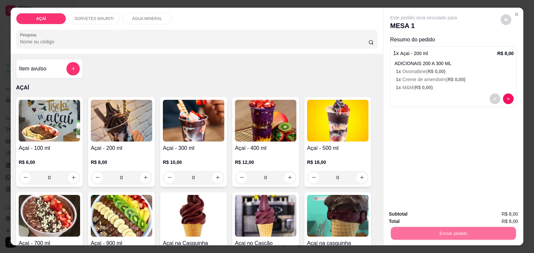
click at [407, 216] on button "Não registrar e enviar pedido" at bounding box center [430, 214] width 69 height 13
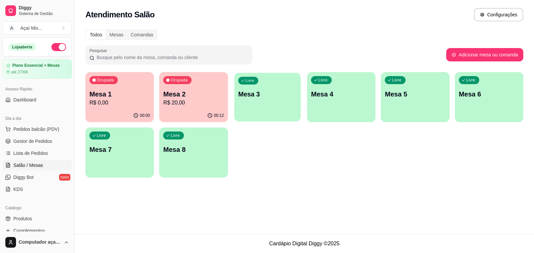
click at [275, 102] on div "Livre Mesa 3" at bounding box center [267, 93] width 66 height 41
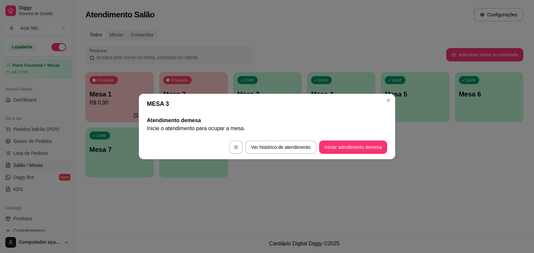
click at [381, 140] on footer "Ver histórico de atendimento Iniciar atendimento de mesa" at bounding box center [267, 147] width 256 height 24
click at [379, 144] on button "Iniciar atendimento de mesa" at bounding box center [353, 147] width 68 height 13
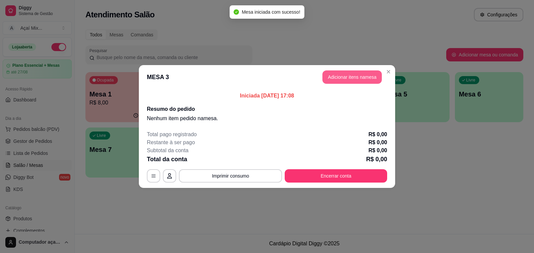
click at [355, 77] on button "Adicionar itens na mesa" at bounding box center [351, 76] width 59 height 13
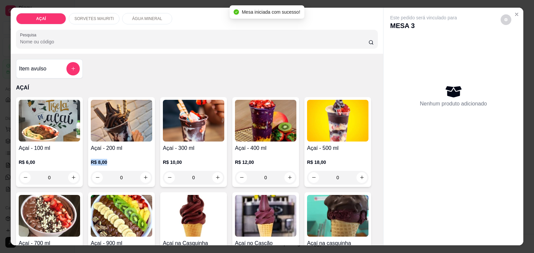
click at [131, 151] on div "Açaí - 200 ml R$ 8,00 0" at bounding box center [121, 142] width 67 height 90
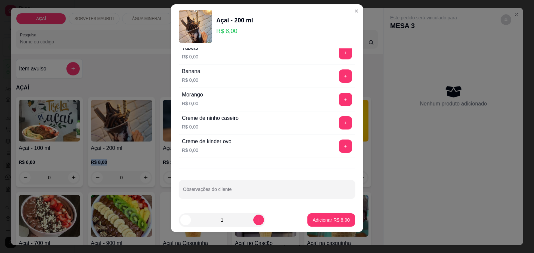
scroll to position [9, 0]
click at [339, 122] on button "+" at bounding box center [345, 122] width 13 height 13
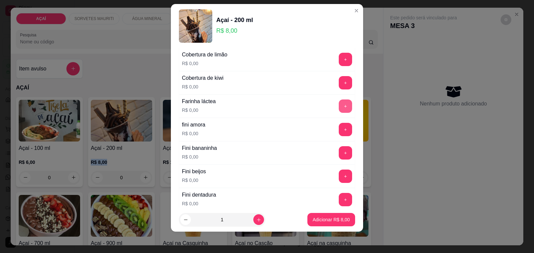
scroll to position [420, 0]
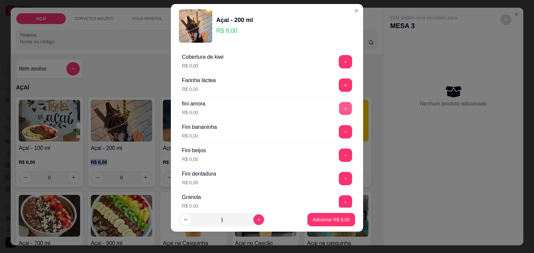
click at [339, 115] on button "+" at bounding box center [345, 108] width 13 height 13
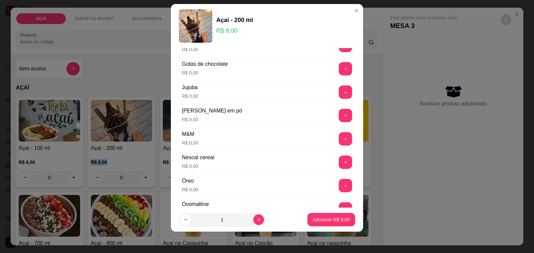
scroll to position [670, 0]
click at [339, 192] on button "+" at bounding box center [345, 185] width 13 height 13
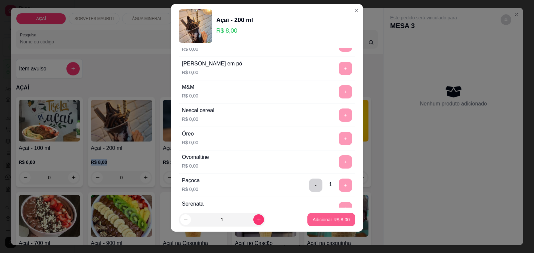
click at [324, 216] on button "Adicionar R$ 8,00" at bounding box center [331, 219] width 48 height 13
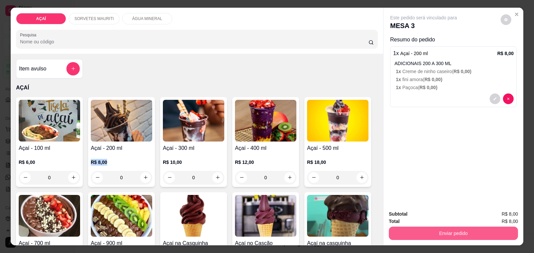
click at [399, 231] on button "Enviar pedido" at bounding box center [453, 233] width 129 height 13
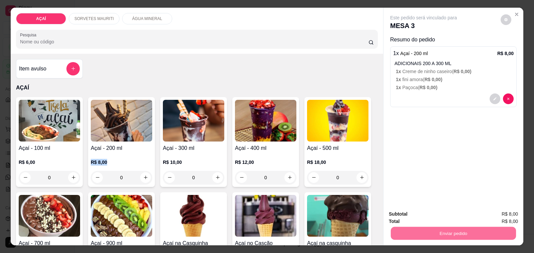
click at [416, 216] on button "Não registrar e enviar pedido" at bounding box center [430, 214] width 69 height 13
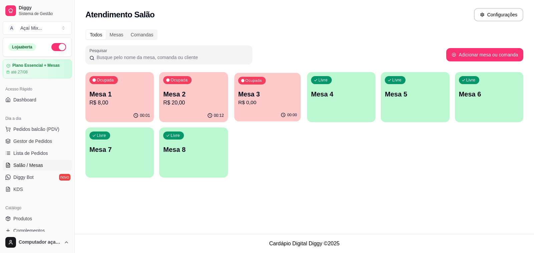
click at [272, 109] on div "00:00" at bounding box center [267, 115] width 66 height 13
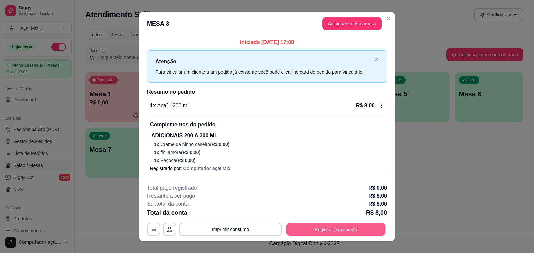
click at [345, 227] on button "Registrar pagamento" at bounding box center [335, 229] width 99 height 13
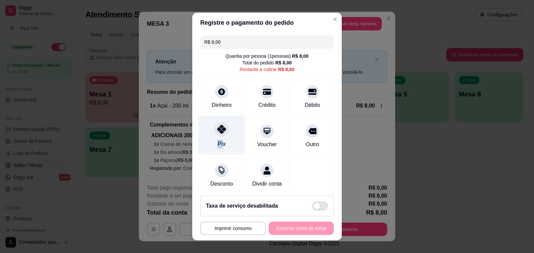
click at [217, 140] on div "Pix" at bounding box center [221, 135] width 47 height 39
type input "R$ 0,00"
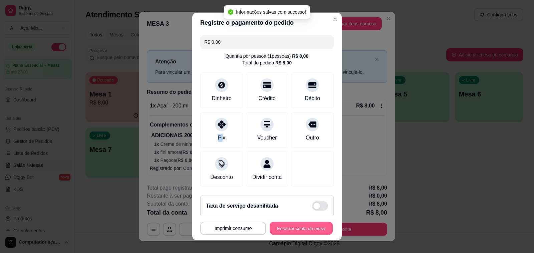
click at [284, 232] on button "Encerrar conta da mesa" at bounding box center [301, 228] width 63 height 13
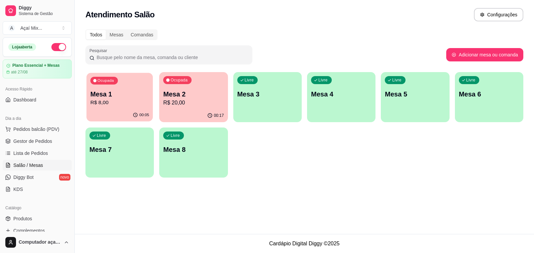
click at [117, 106] on p "R$ 8,00" at bounding box center [119, 103] width 59 height 8
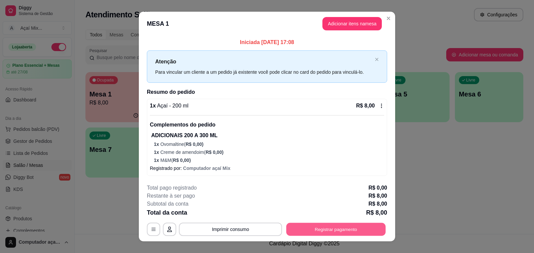
click at [321, 229] on button "Registrar pagamento" at bounding box center [335, 229] width 99 height 13
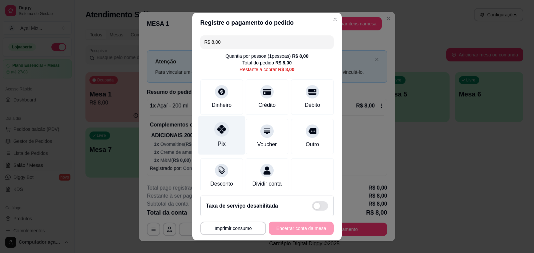
drag, startPoint x: 228, startPoint y: 141, endPoint x: 232, endPoint y: 144, distance: 5.3
click at [227, 141] on div "Pix" at bounding box center [221, 135] width 47 height 39
type input "R$ 0,00"
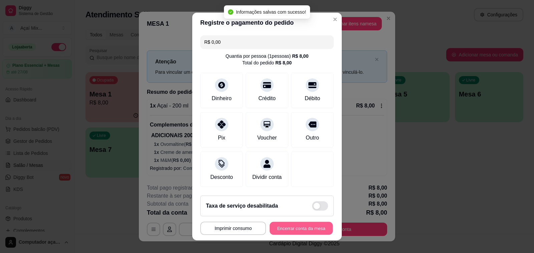
click at [273, 229] on button "Encerrar conta da mesa" at bounding box center [301, 228] width 63 height 13
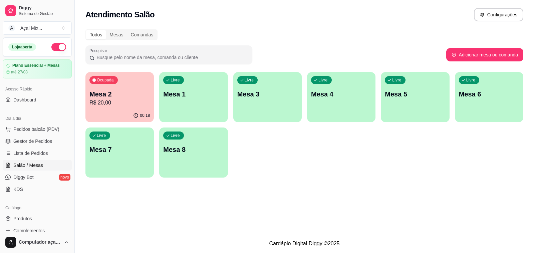
click at [97, 102] on p "R$ 20,00" at bounding box center [119, 103] width 60 height 8
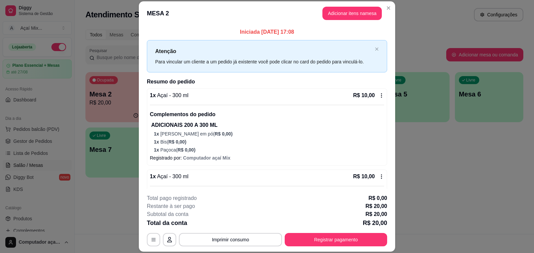
scroll to position [60, 0]
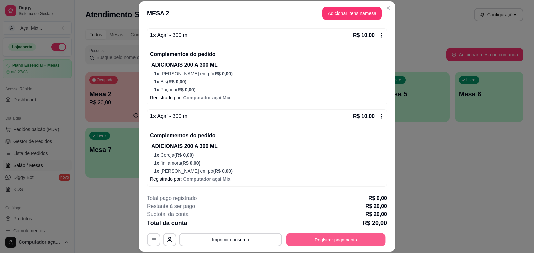
click at [339, 241] on button "Registrar pagamento" at bounding box center [335, 239] width 99 height 13
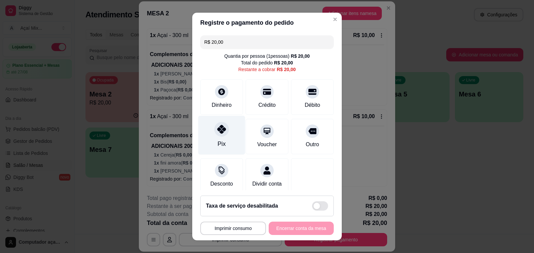
click at [223, 132] on div at bounding box center [221, 129] width 15 height 15
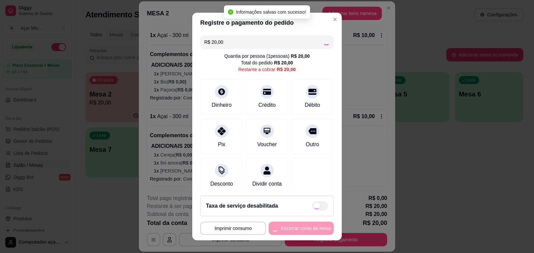
type input "R$ 0,00"
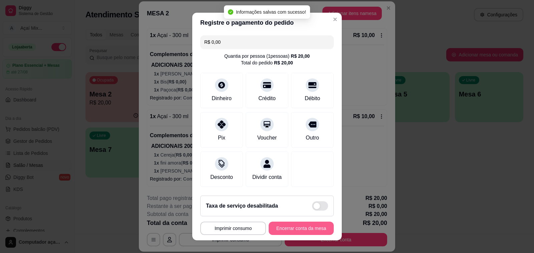
click at [283, 226] on button "Encerrar conta da mesa" at bounding box center [301, 228] width 65 height 13
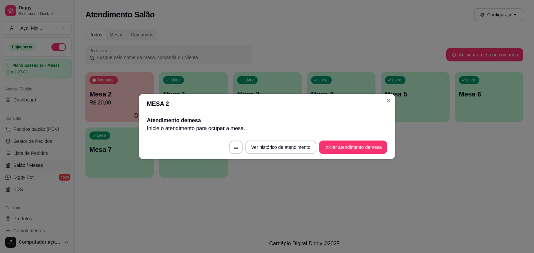
scroll to position [0, 0]
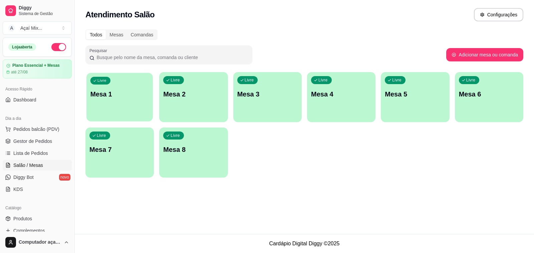
click at [110, 94] on p "Mesa 1" at bounding box center [119, 94] width 59 height 9
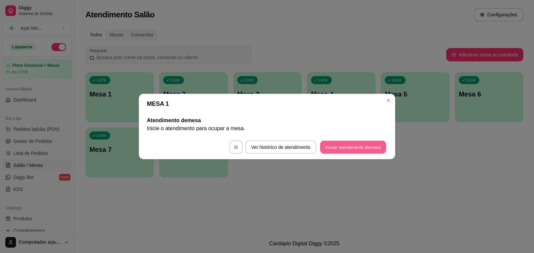
click at [356, 151] on button "Iniciar atendimento de mesa" at bounding box center [353, 147] width 66 height 13
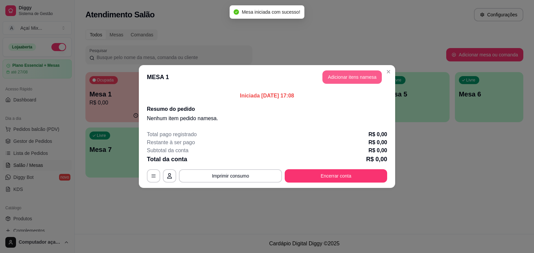
click at [341, 78] on button "Adicionar itens na mesa" at bounding box center [351, 76] width 59 height 13
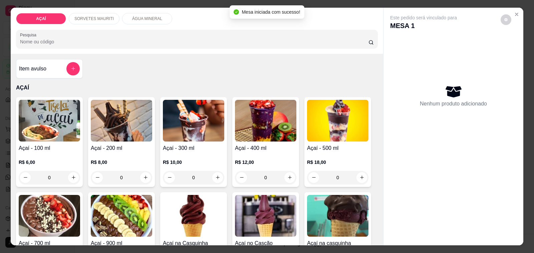
click at [88, 20] on div "SORVETES MAURITI" at bounding box center [94, 18] width 51 height 11
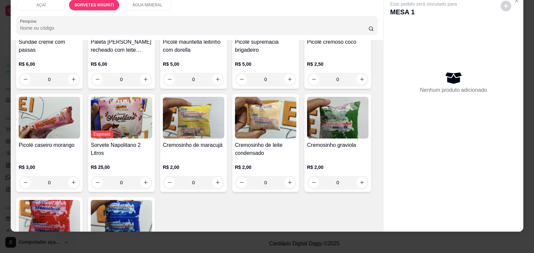
scroll to position [545, 0]
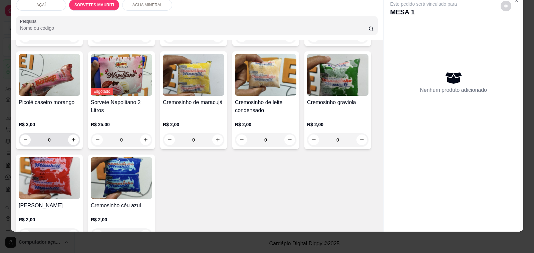
click at [69, 139] on div "0" at bounding box center [49, 139] width 59 height 13
click at [71, 137] on icon "increase-product-quantity" at bounding box center [73, 139] width 5 height 5
type input "1"
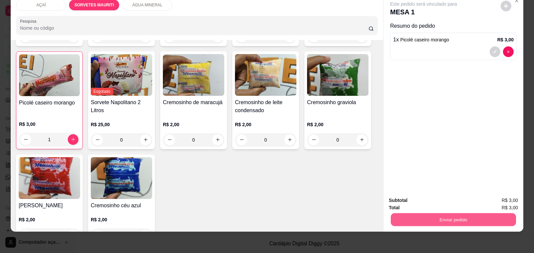
click at [473, 213] on button "Enviar pedido" at bounding box center [453, 219] width 125 height 13
click at [457, 201] on button "Não registrar e enviar pedido" at bounding box center [430, 197] width 67 height 12
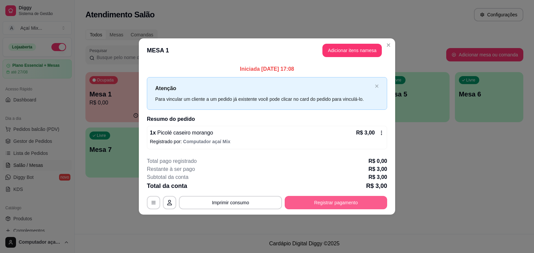
click at [356, 205] on button "Registrar pagamento" at bounding box center [336, 202] width 102 height 13
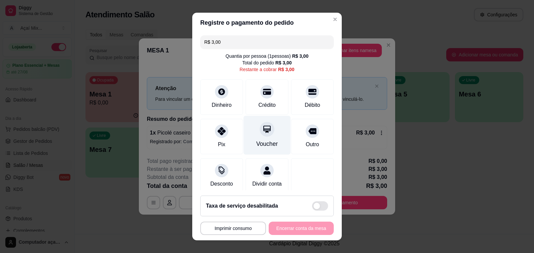
click at [256, 148] on div "Voucher" at bounding box center [267, 144] width 22 height 9
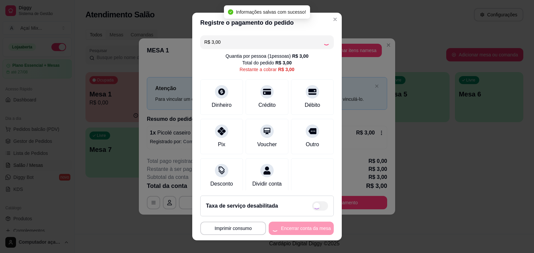
type input "R$ 0,00"
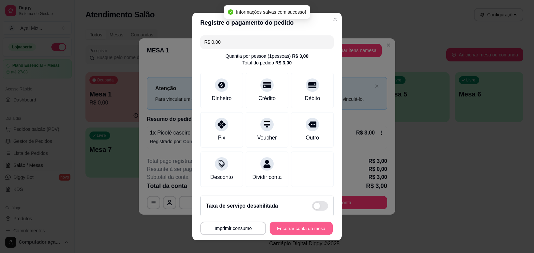
click at [297, 228] on button "Encerrar conta da mesa" at bounding box center [301, 228] width 63 height 13
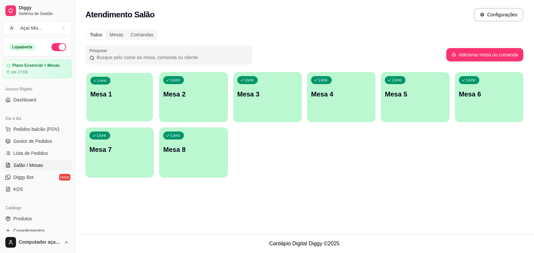
click at [111, 108] on div "Livre Mesa 1" at bounding box center [119, 93] width 66 height 41
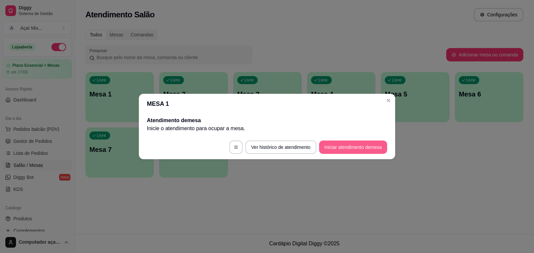
click at [350, 153] on button "Iniciar atendimento de mesa" at bounding box center [353, 147] width 68 height 13
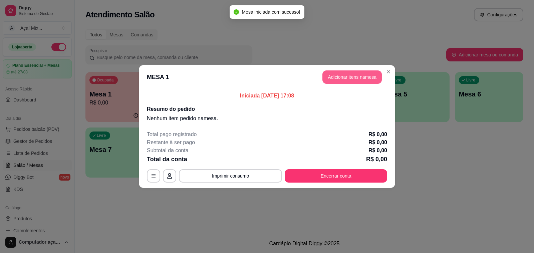
click at [358, 79] on button "Adicionar itens na mesa" at bounding box center [351, 76] width 59 height 13
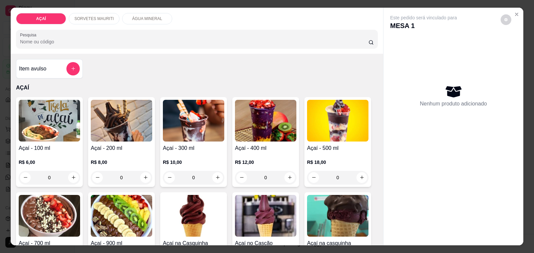
click at [89, 16] on p "SORVETES MAURITI" at bounding box center [93, 18] width 39 height 5
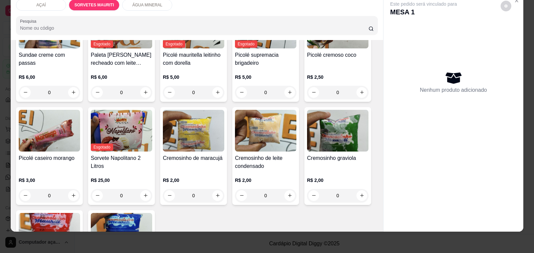
scroll to position [503, 0]
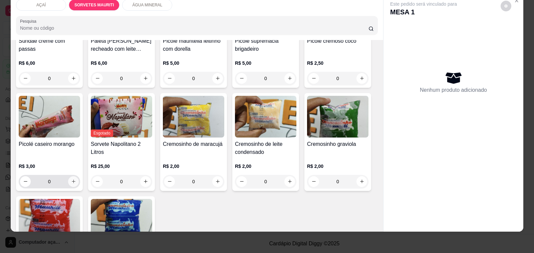
click at [68, 176] on button "increase-product-quantity" at bounding box center [73, 181] width 11 height 11
type input "1"
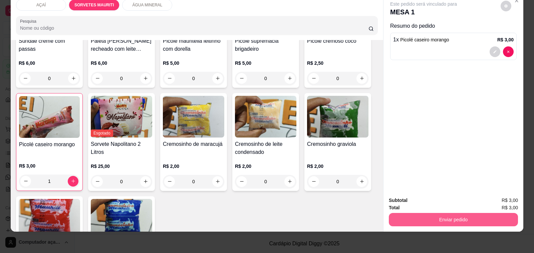
click at [470, 213] on button "Enviar pedido" at bounding box center [453, 219] width 129 height 13
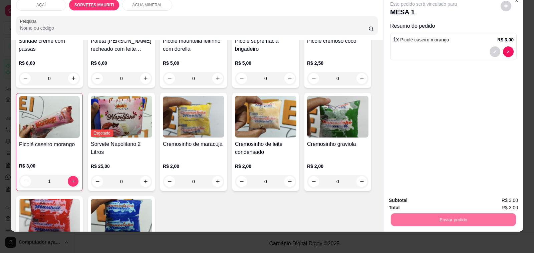
click at [446, 202] on button "Não registrar e enviar pedido" at bounding box center [430, 197] width 67 height 12
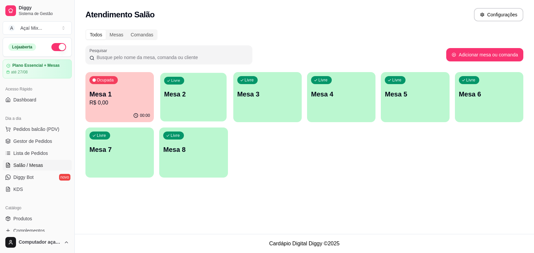
click at [172, 101] on div "Livre Mesa 2" at bounding box center [193, 93] width 66 height 41
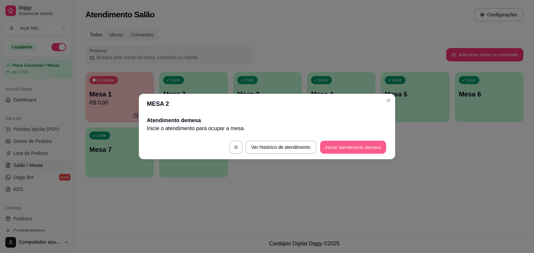
click at [351, 151] on button "Iniciar atendimento de mesa" at bounding box center [353, 147] width 66 height 13
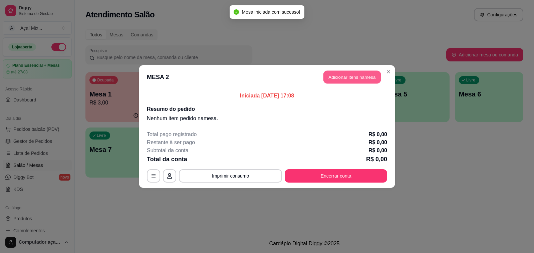
click at [330, 78] on button "Adicionar itens na mesa" at bounding box center [351, 77] width 57 height 13
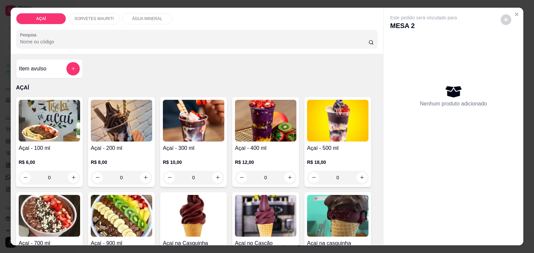
click at [252, 153] on div "R$ 12,00 0" at bounding box center [265, 168] width 61 height 32
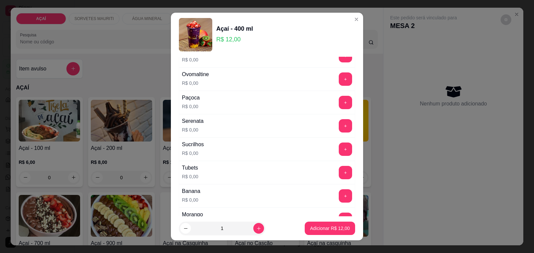
scroll to position [751, 0]
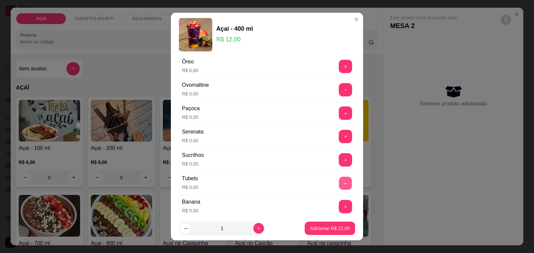
click at [339, 186] on button "+" at bounding box center [345, 183] width 13 height 13
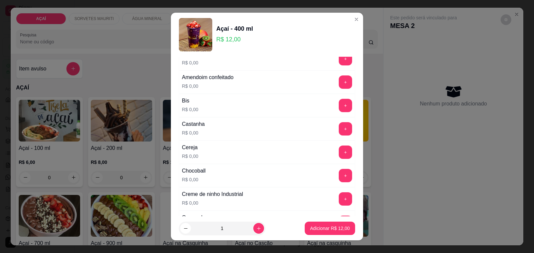
scroll to position [0, 0]
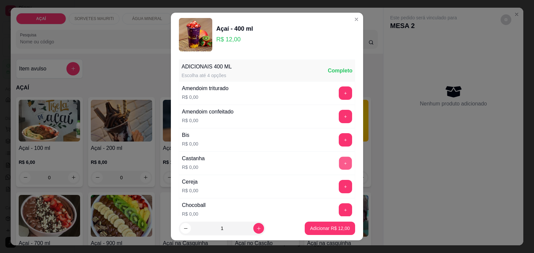
click at [339, 170] on button "+" at bounding box center [345, 163] width 13 height 13
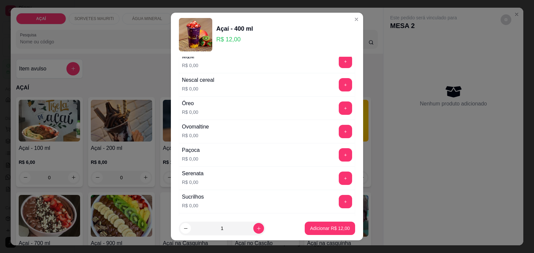
scroll to position [751, 0]
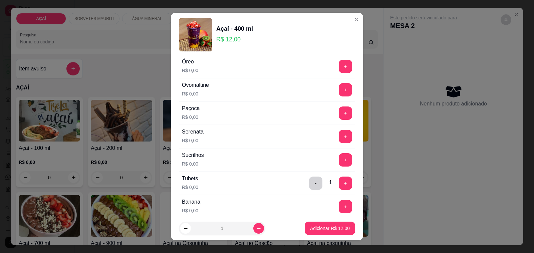
click at [336, 164] on div "+" at bounding box center [345, 159] width 19 height 13
click at [339, 164] on button "+" at bounding box center [345, 159] width 13 height 13
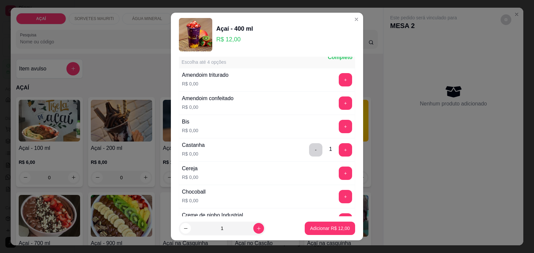
scroll to position [0, 0]
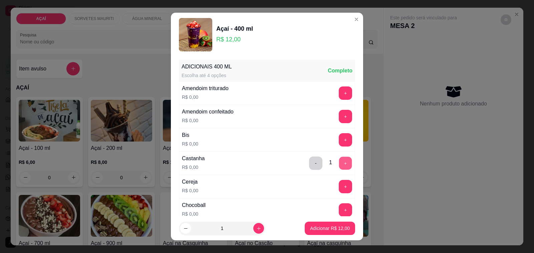
click at [339, 164] on button "+" at bounding box center [345, 163] width 13 height 13
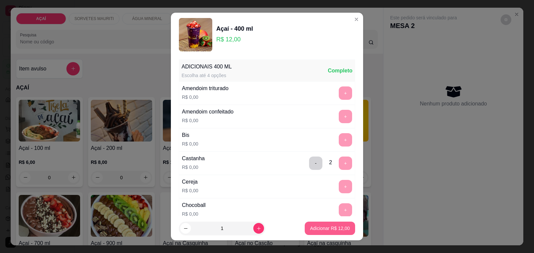
click at [332, 226] on p "Adicionar R$ 12,00" at bounding box center [330, 228] width 40 height 7
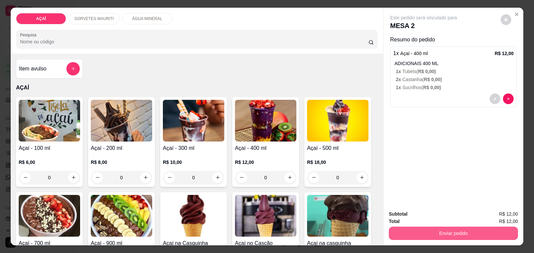
click at [391, 229] on button "Enviar pedido" at bounding box center [453, 233] width 129 height 13
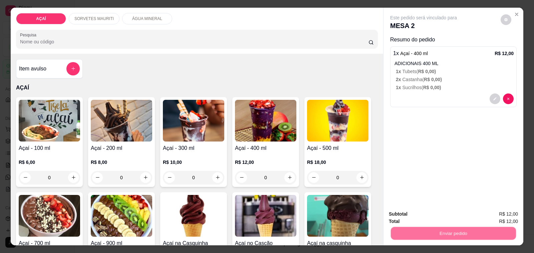
click at [411, 211] on button "Não registrar e enviar pedido" at bounding box center [430, 214] width 69 height 13
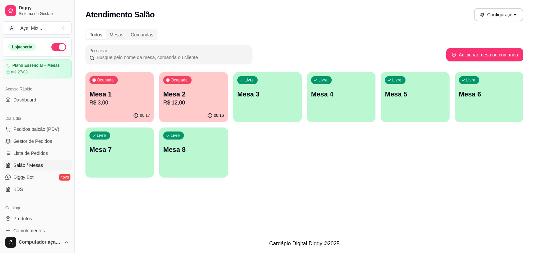
click at [130, 90] on p "Mesa 1" at bounding box center [119, 93] width 60 height 9
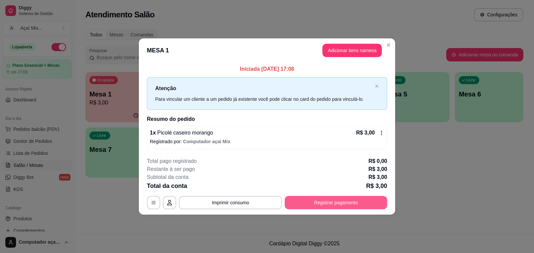
click at [311, 198] on button "Registrar pagamento" at bounding box center [336, 202] width 102 height 13
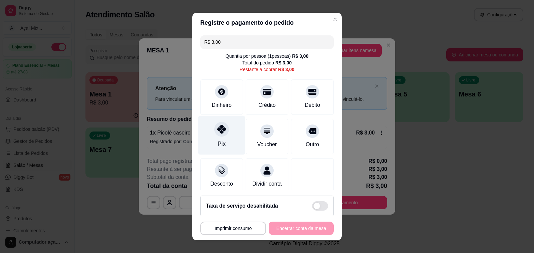
click at [218, 141] on div "Pix" at bounding box center [222, 144] width 8 height 9
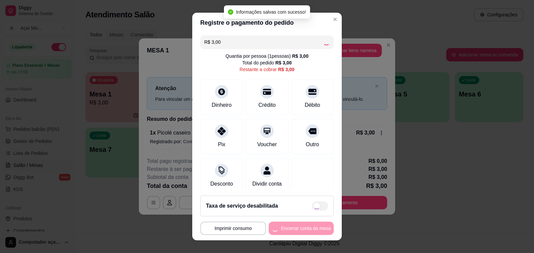
type input "R$ 0,00"
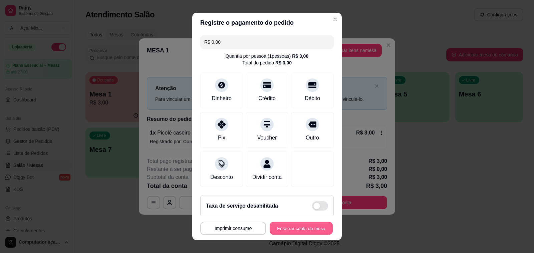
click at [281, 231] on button "Encerrar conta da mesa" at bounding box center [301, 228] width 63 height 13
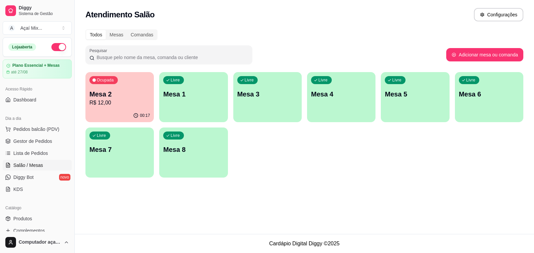
click at [107, 93] on p "Mesa 2" at bounding box center [119, 93] width 60 height 9
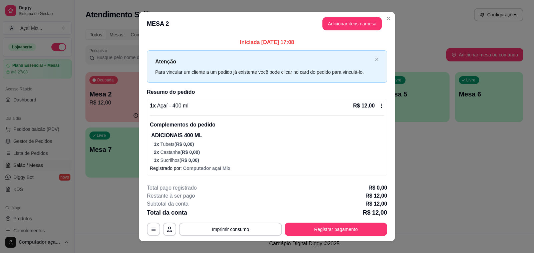
scroll to position [9, 0]
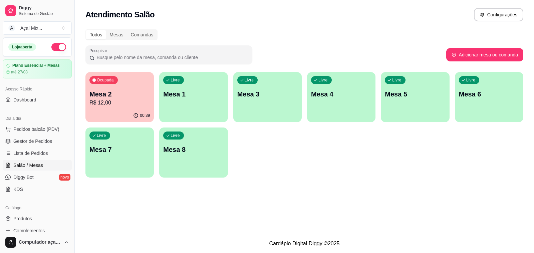
click at [99, 84] on div "Ocupada Mesa 2 R$ 12,00" at bounding box center [119, 90] width 68 height 37
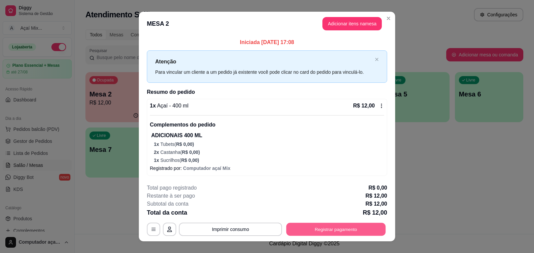
click at [319, 230] on button "Registrar pagamento" at bounding box center [335, 229] width 99 height 13
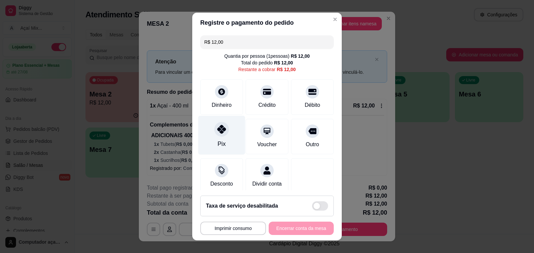
click at [213, 123] on div "Pix" at bounding box center [221, 135] width 47 height 39
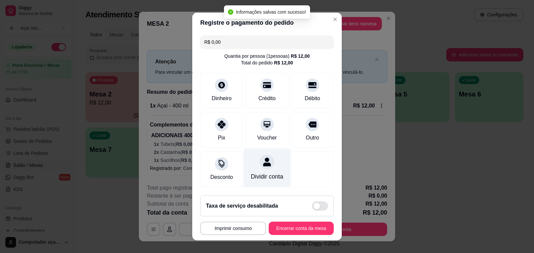
type input "R$ 0,00"
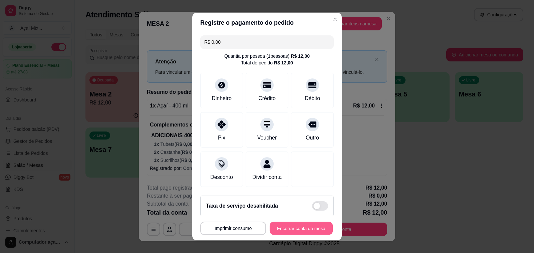
click at [271, 229] on button "Encerrar conta da mesa" at bounding box center [301, 228] width 63 height 13
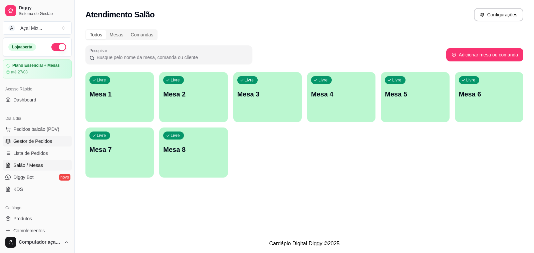
click at [40, 139] on span "Gestor de Pedidos" at bounding box center [32, 141] width 39 height 7
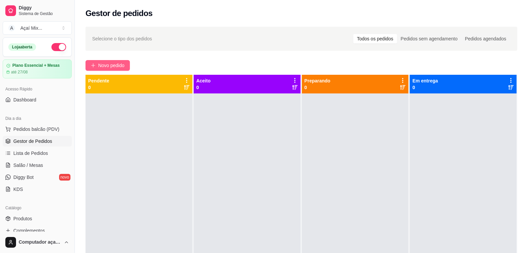
click at [108, 62] on span "Novo pedido" at bounding box center [111, 65] width 26 height 7
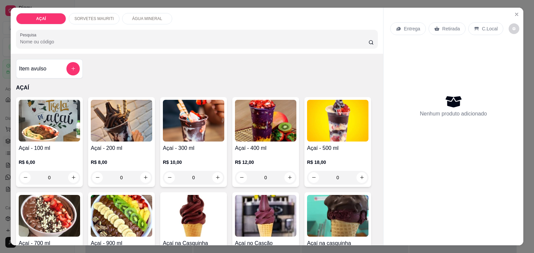
click at [147, 177] on div "0" at bounding box center [121, 177] width 61 height 13
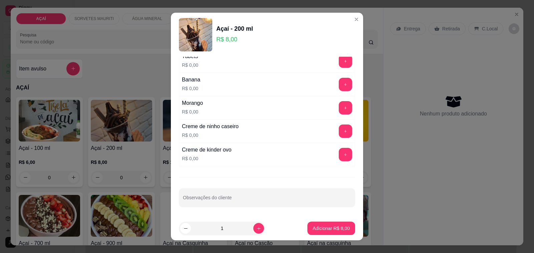
scroll to position [879, 0]
click at [339, 129] on button "+" at bounding box center [345, 130] width 13 height 13
click at [339, 112] on button "+" at bounding box center [345, 107] width 13 height 13
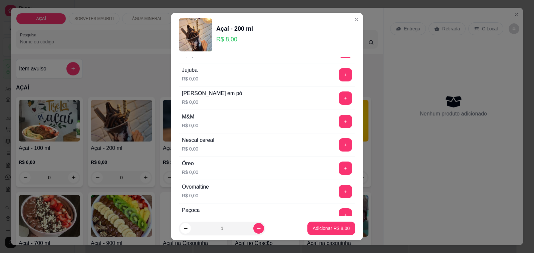
scroll to position [712, 0]
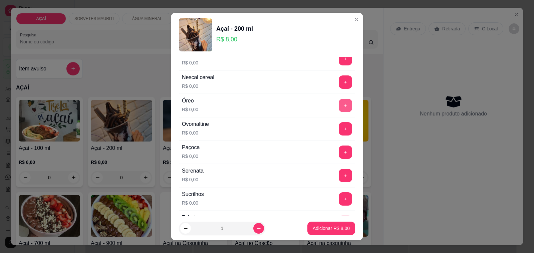
click at [339, 105] on button "+" at bounding box center [345, 105] width 13 height 13
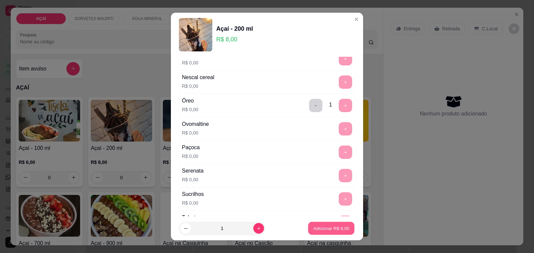
click at [324, 233] on button "Adicionar R$ 8,00" at bounding box center [331, 228] width 46 height 13
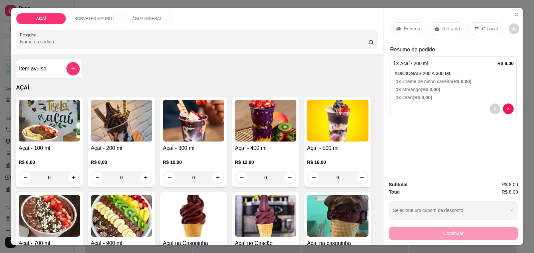
click at [399, 26] on div "Entrega" at bounding box center [408, 28] width 36 height 13
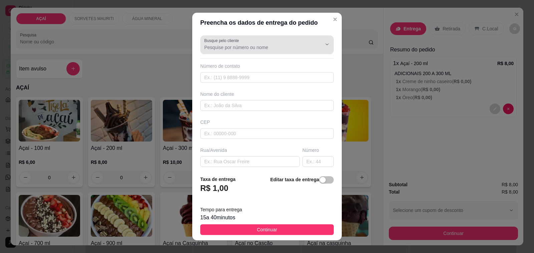
click at [270, 48] on input "Busque pelo cliente" at bounding box center [257, 47] width 107 height 7
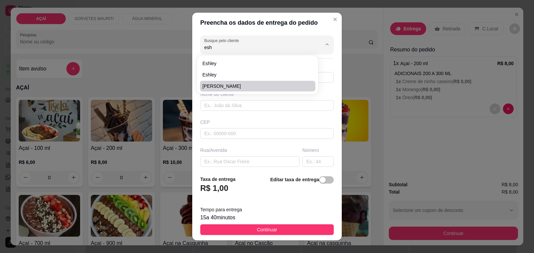
click at [249, 84] on span "ESHLEY BARBOSA MENEZES ROCHA" at bounding box center [255, 86] width 104 height 7
type input "ESHLEY BARBOSA MENEZES ROCHA"
type input "82981289158"
type input "ESHLEY BARBOSA MENEZES ROCHA"
type input "57520000"
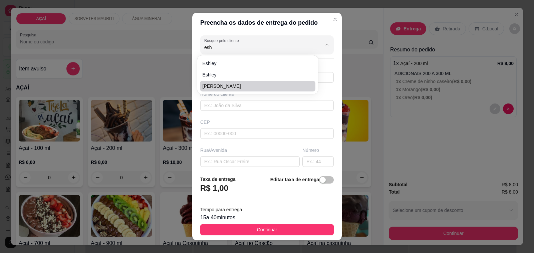
type input "LOJA BRILHO MAIS"
type input "Maravilha"
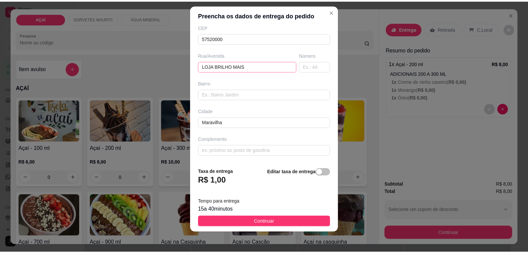
scroll to position [9, 0]
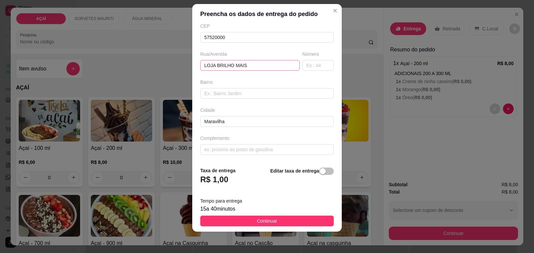
type input "ESHLEY BARBOSA MENEZES ROCHA"
click at [256, 67] on input "LOJA BRILHO MAIS" at bounding box center [249, 65] width 99 height 11
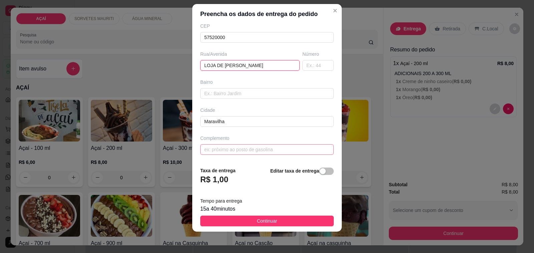
type input "LOJA DE MANUELA"
click at [241, 146] on input "text" at bounding box center [267, 149] width 134 height 11
click at [200, 147] on input "E FRENTE A PRAÇA DA PREFEITA" at bounding box center [267, 149] width 134 height 11
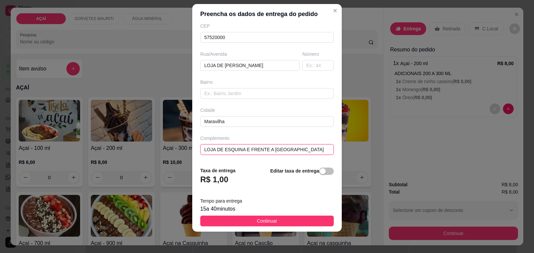
click at [242, 146] on input "LOJA DE ESQUINA E FRENTE A PRAÇA DA PREFEITA" at bounding box center [267, 149] width 134 height 11
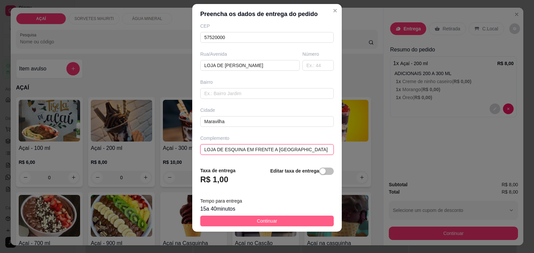
type input "LOJA DE ESQUINA EM FRENTE A PRAÇA DA PREFEITA"
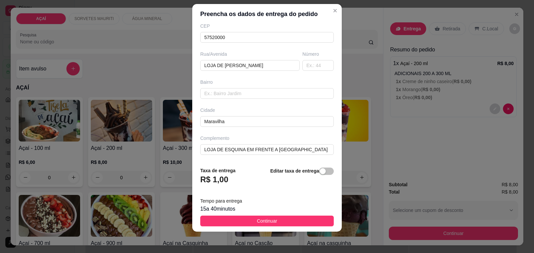
click at [271, 223] on span "Continuar" at bounding box center [267, 220] width 20 height 7
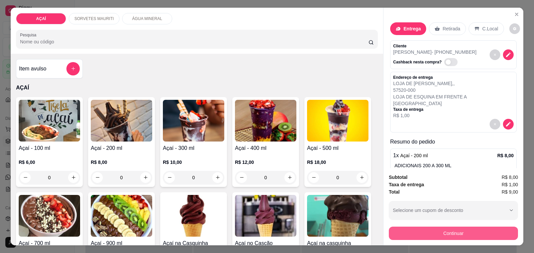
click at [417, 227] on button "Continuar" at bounding box center [453, 233] width 129 height 13
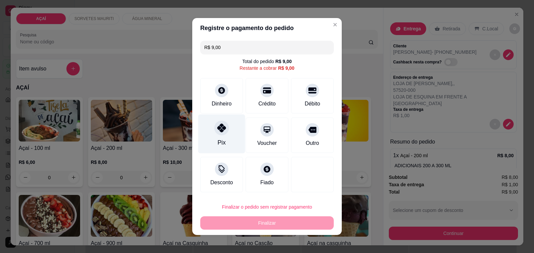
click at [228, 131] on div "Pix" at bounding box center [221, 133] width 47 height 39
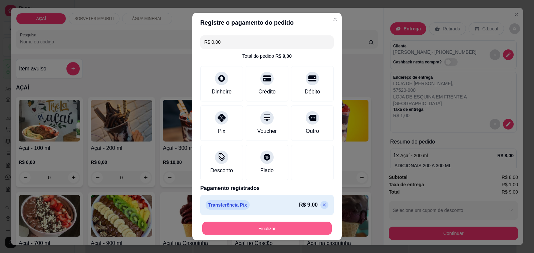
click at [269, 229] on button "Finalizar" at bounding box center [267, 228] width 130 height 13
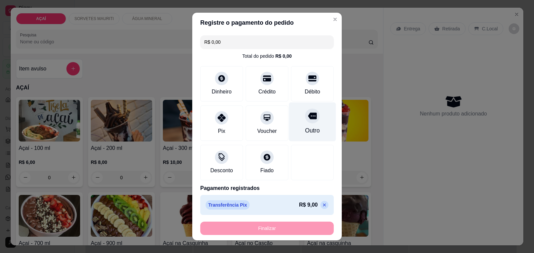
type input "-R$ 9,00"
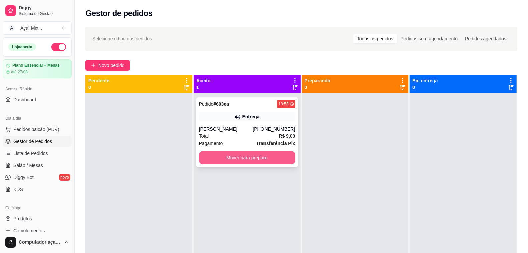
click at [274, 162] on button "Mover para preparo" at bounding box center [247, 157] width 96 height 13
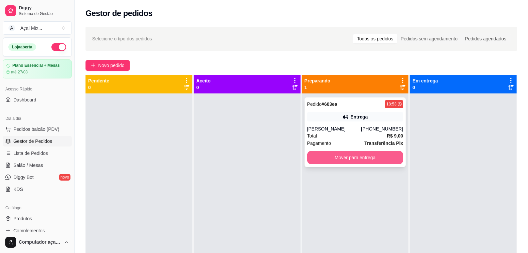
click at [378, 164] on button "Mover para entrega" at bounding box center [355, 157] width 96 height 13
